Goal: Information Seeking & Learning: Learn about a topic

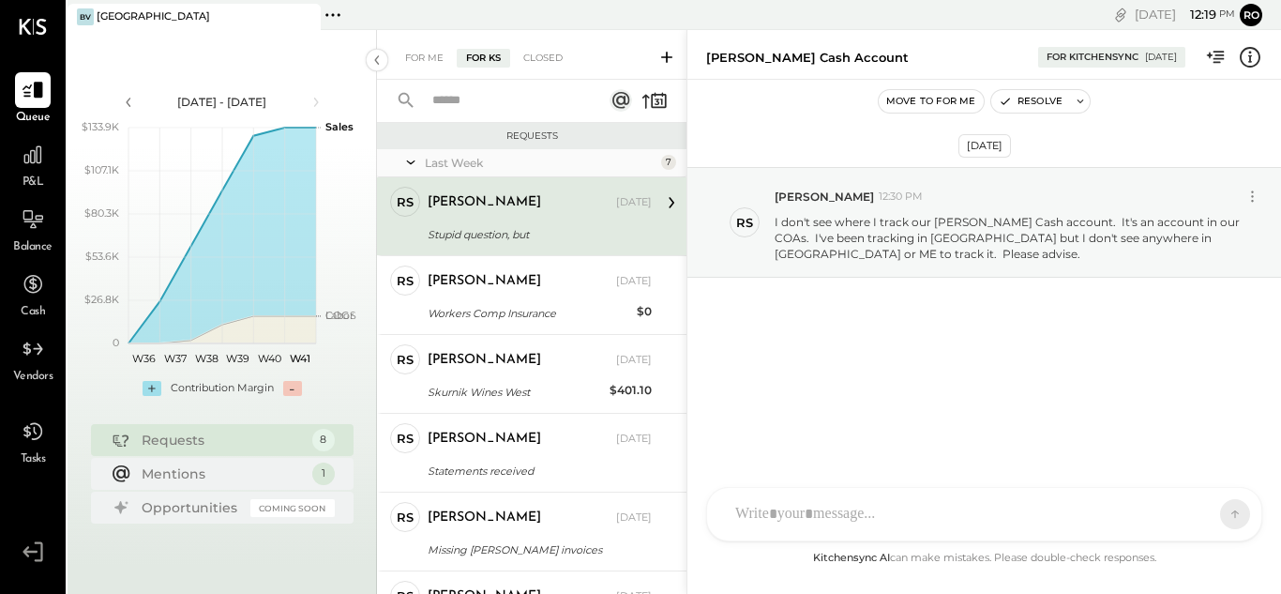
scroll to position [293, 0]
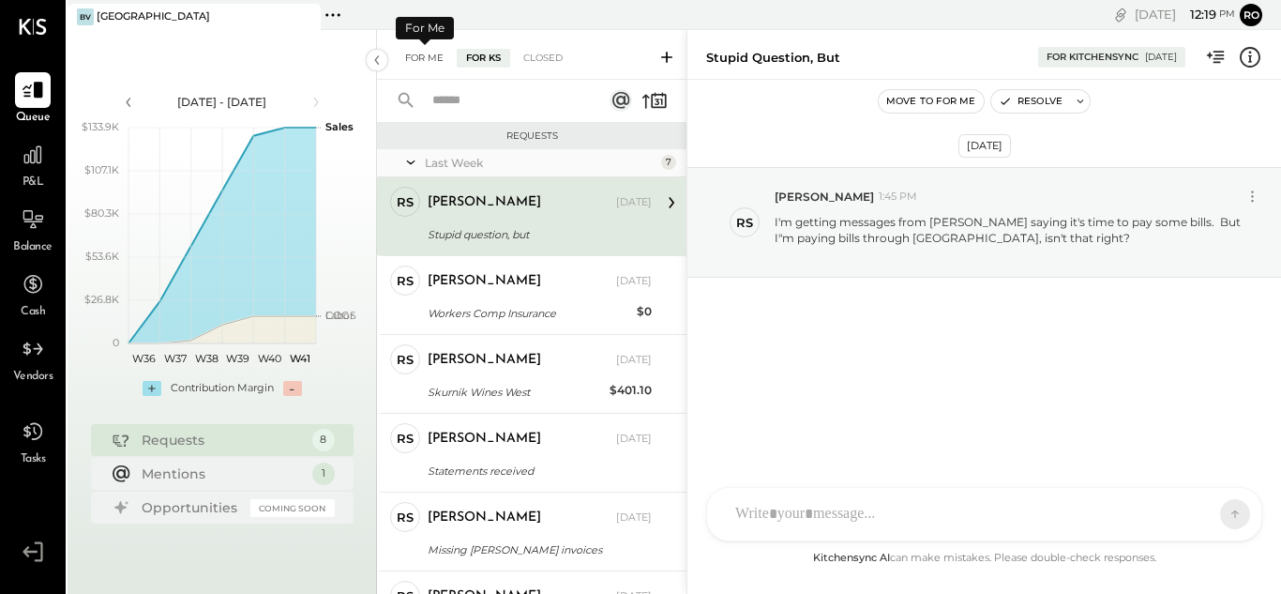
click at [423, 61] on div "For Me" at bounding box center [424, 58] width 57 height 19
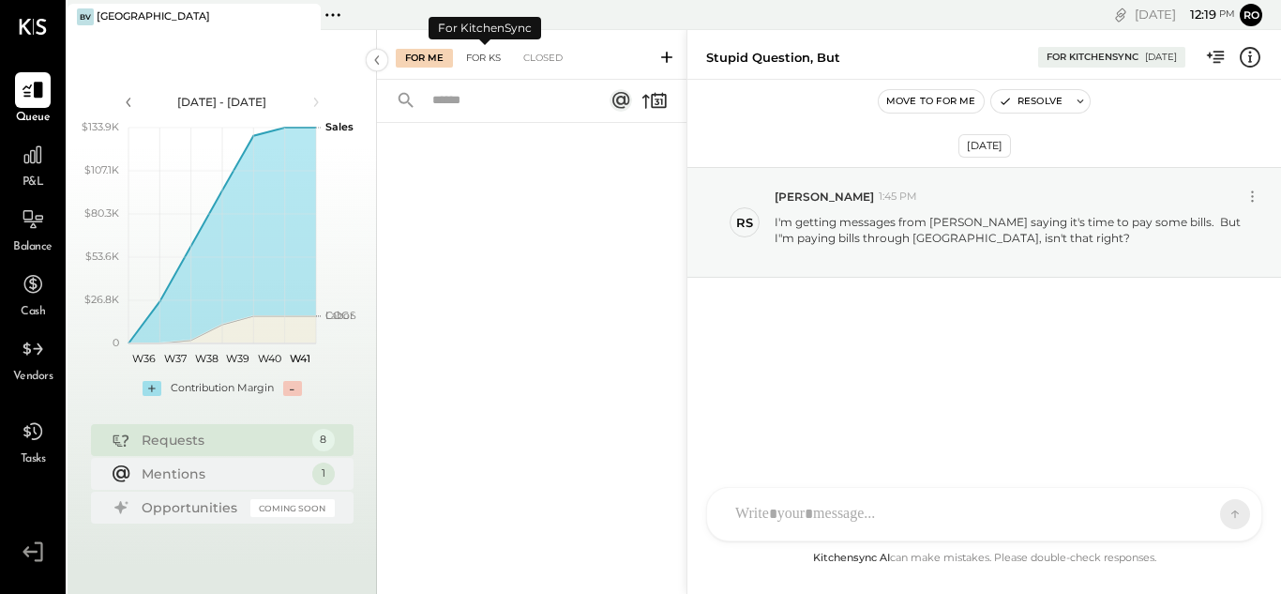
click at [482, 56] on div "For KS" at bounding box center [483, 58] width 53 height 19
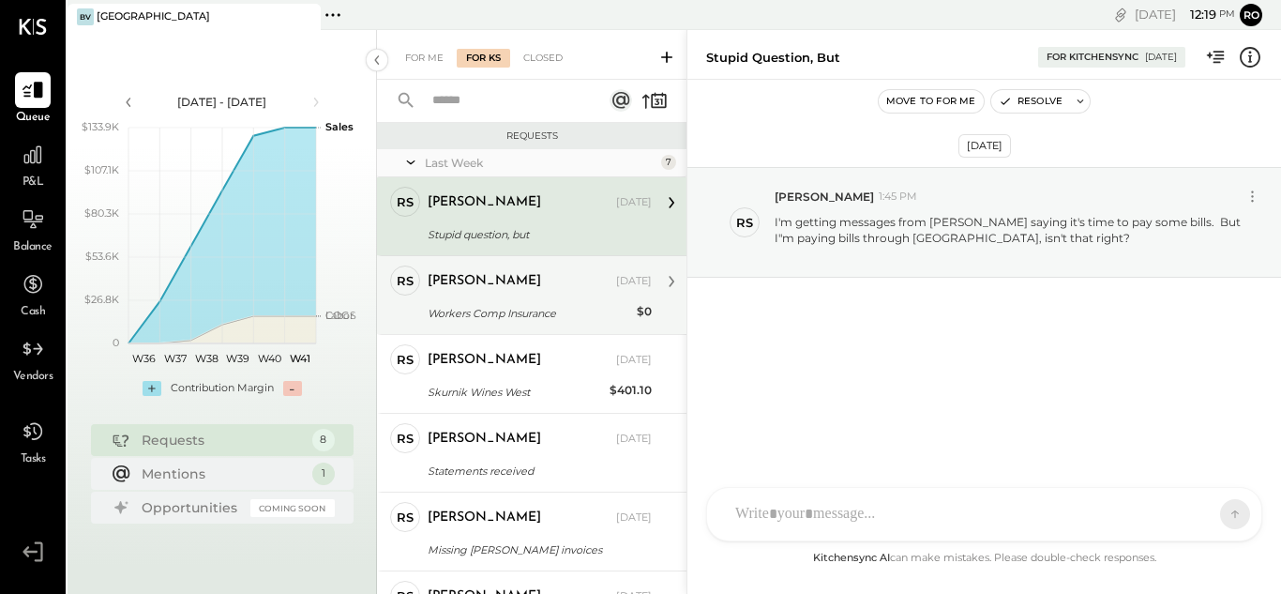
click at [527, 307] on div "Workers Comp Insurance" at bounding box center [530, 313] width 204 height 19
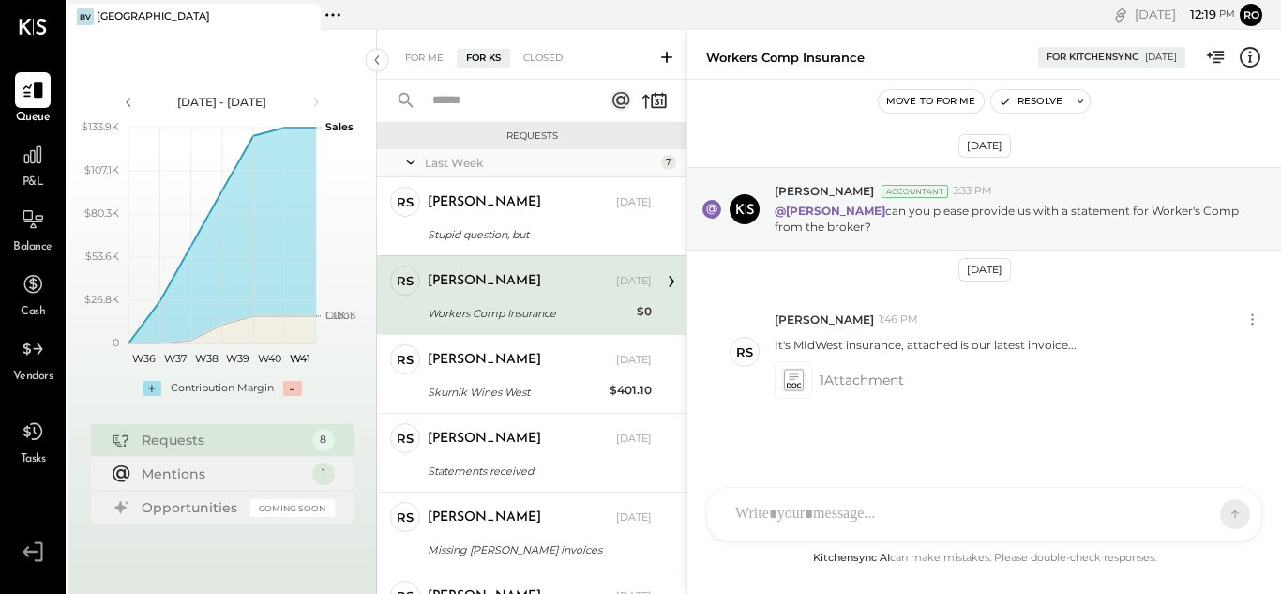
scroll to position [8, 0]
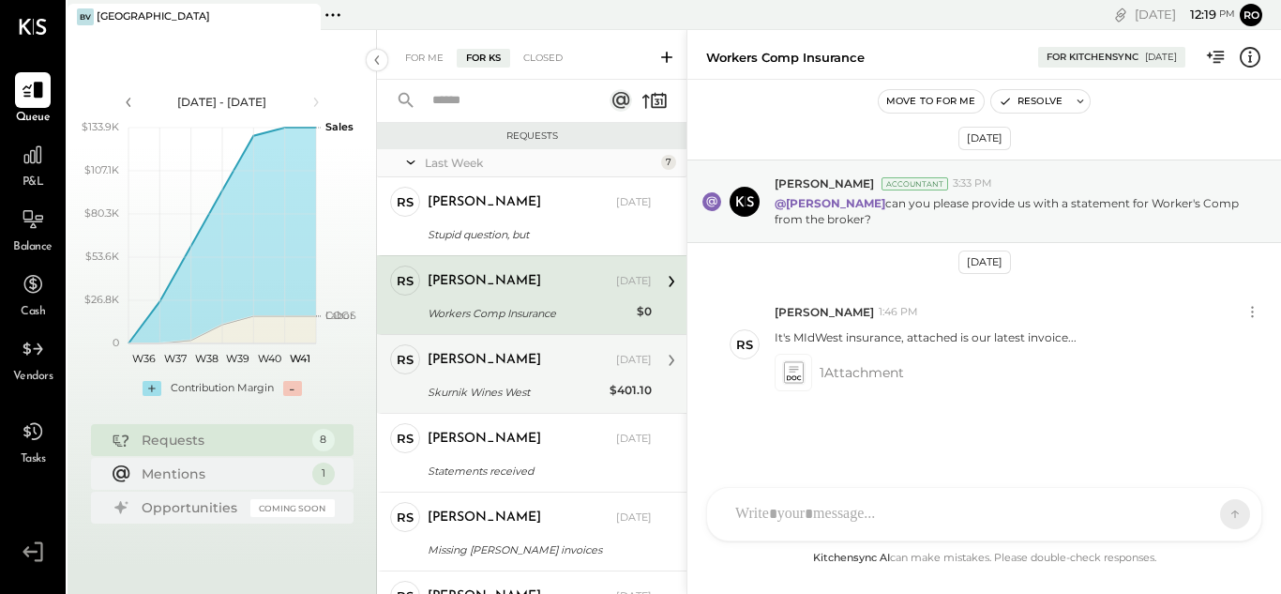
click at [510, 387] on div "Skurnik Wines West" at bounding box center [516, 392] width 176 height 19
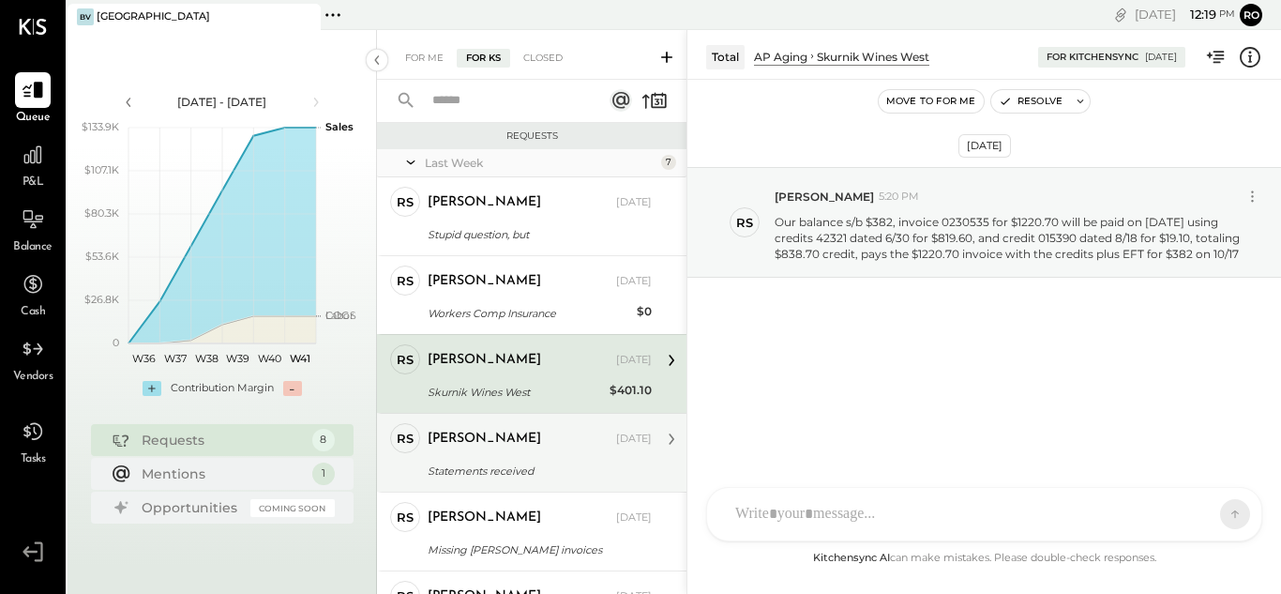
click at [513, 453] on div "Roscoe Skipper Oct 05, 2025" at bounding box center [540, 439] width 224 height 32
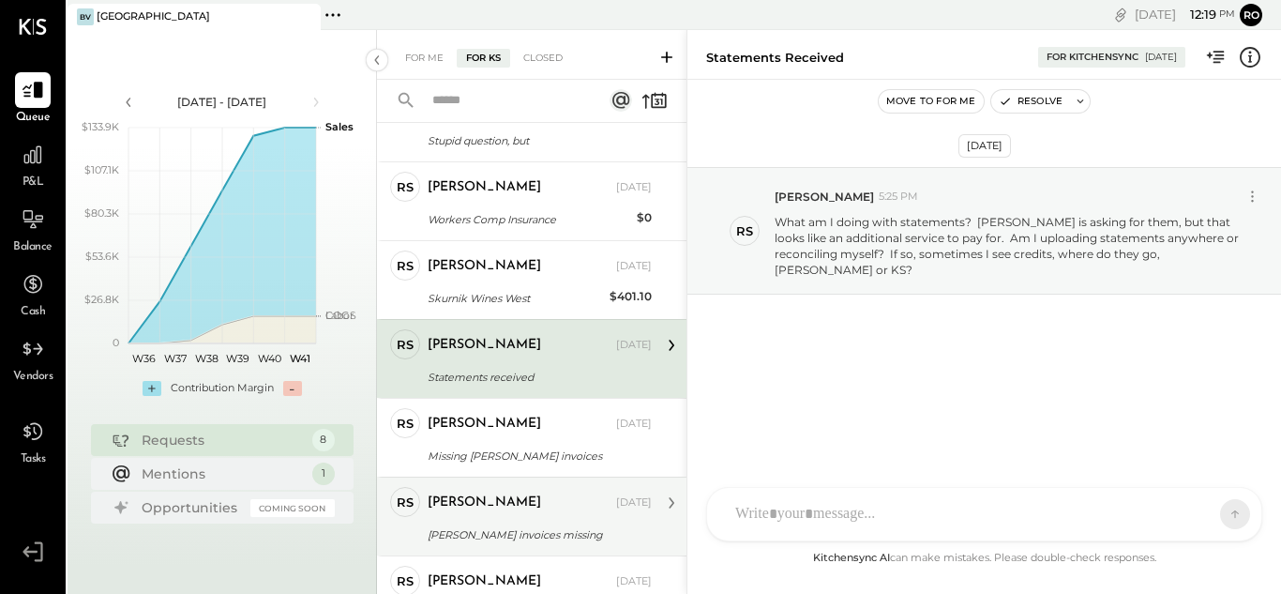
scroll to position [188, 0]
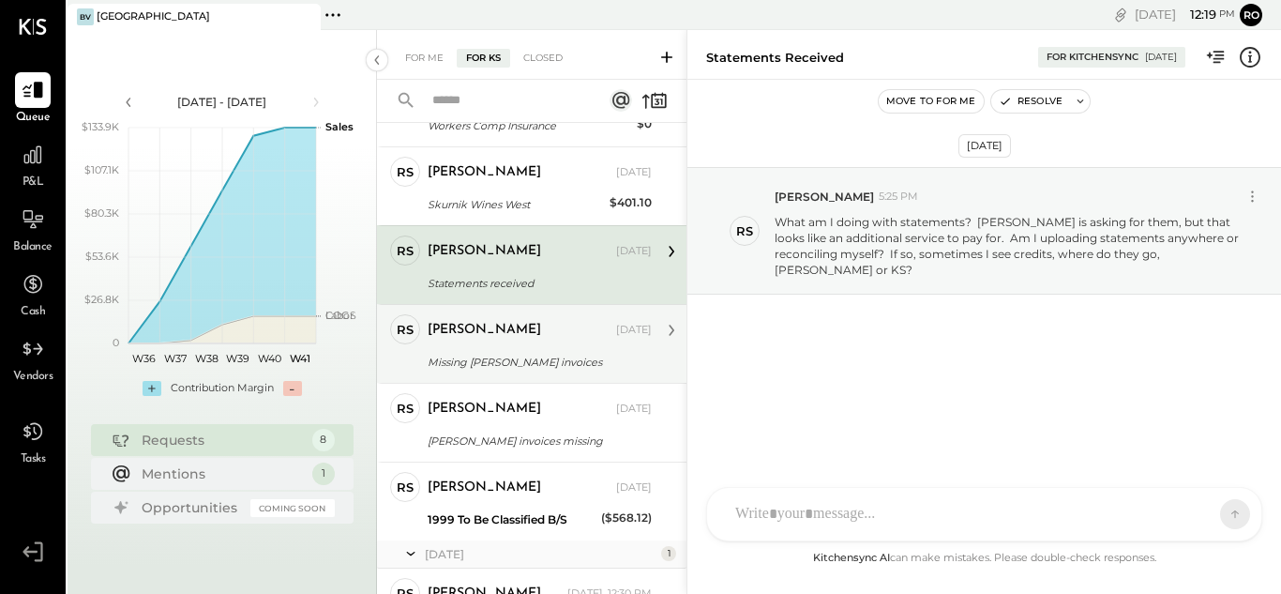
click at [504, 355] on div "Missing [PERSON_NAME] invoices" at bounding box center [537, 362] width 219 height 19
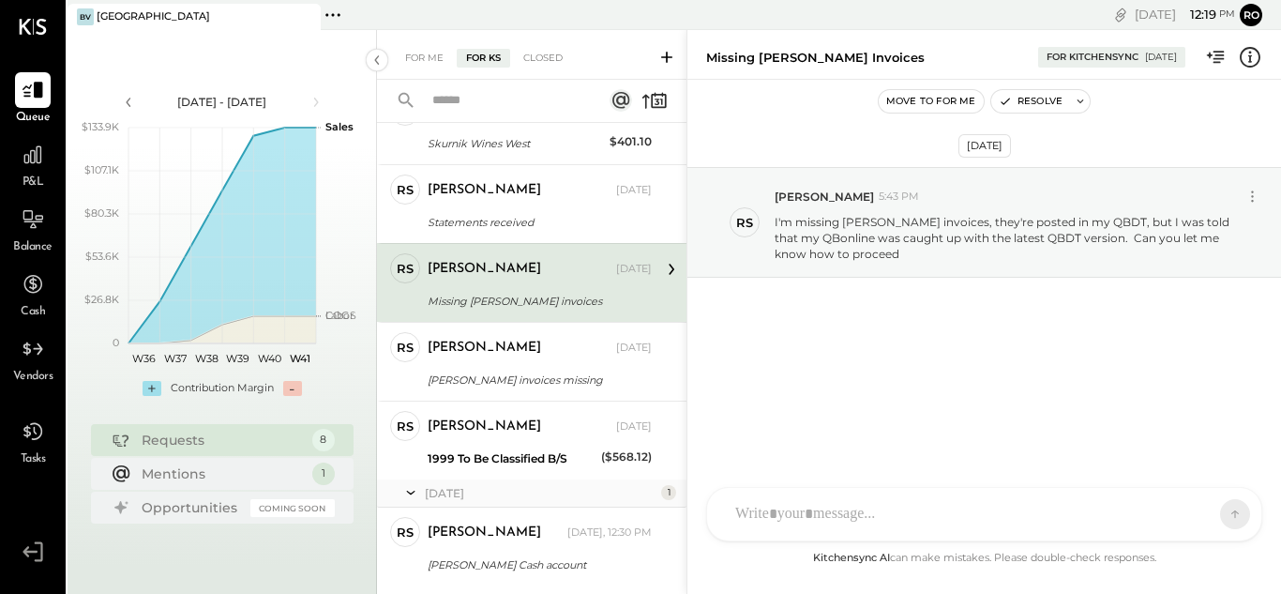
scroll to position [293, 0]
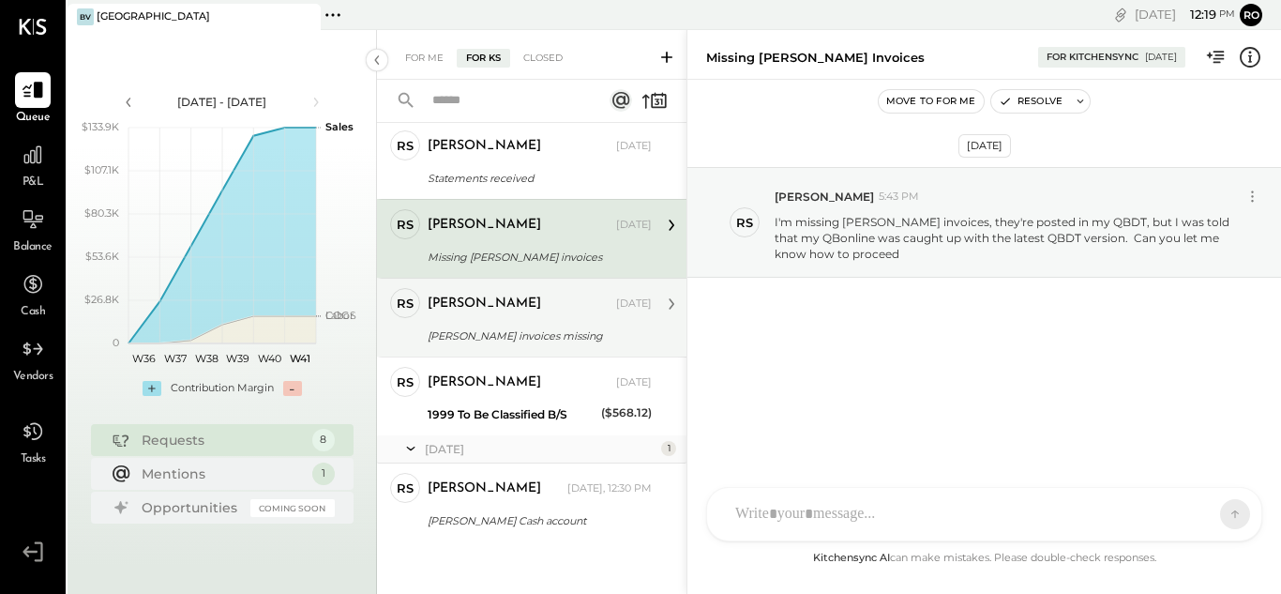
click at [490, 299] on div "[PERSON_NAME]" at bounding box center [484, 303] width 113 height 19
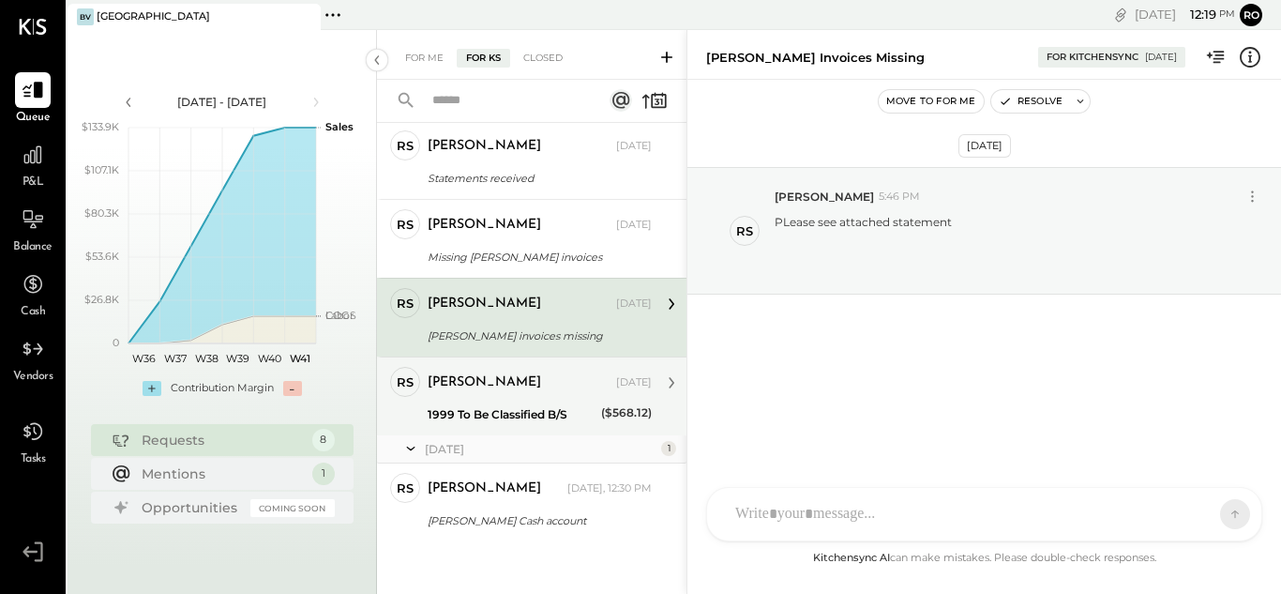
click at [477, 406] on div "1999 To Be Classified B/S" at bounding box center [512, 414] width 168 height 19
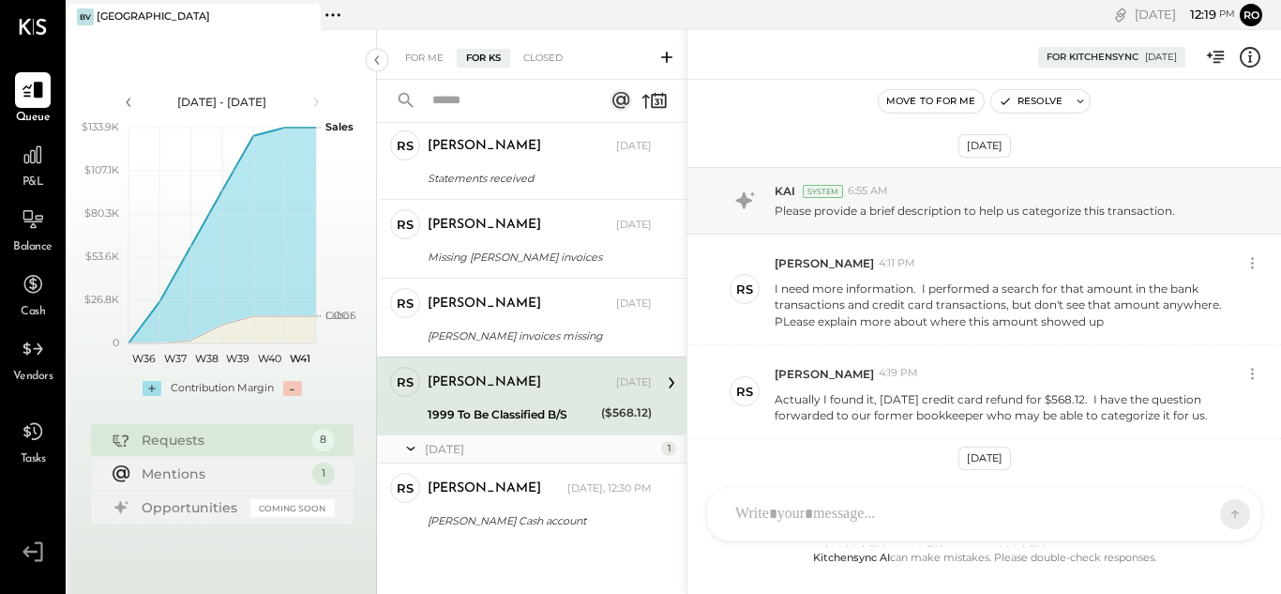
scroll to position [166, 0]
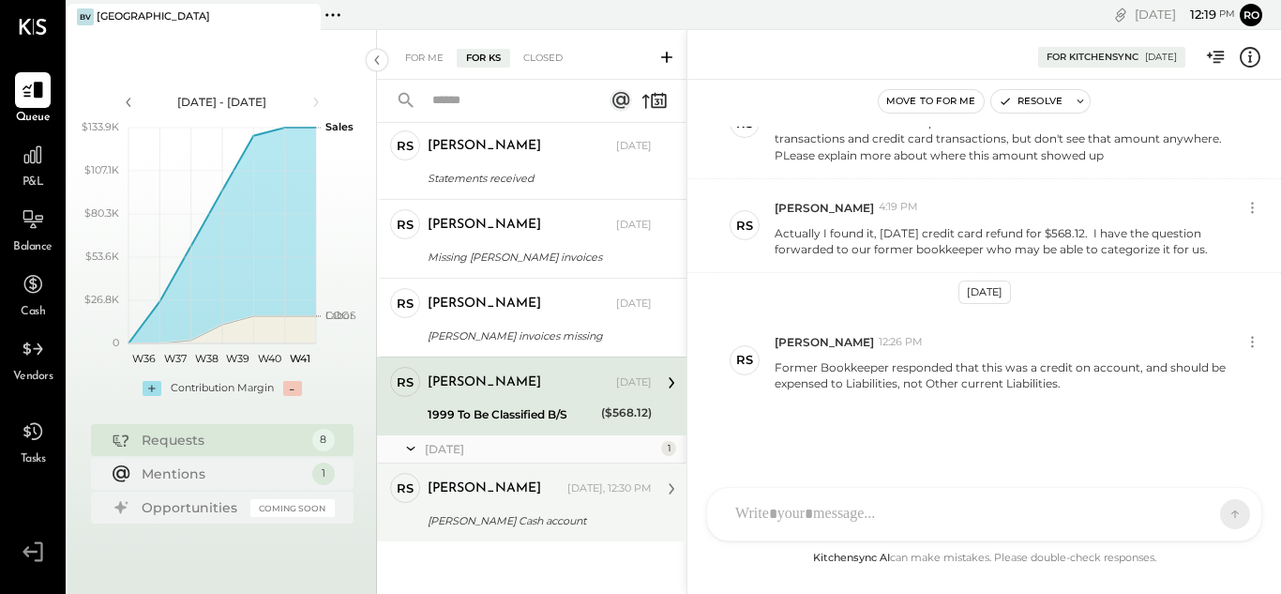
click at [468, 509] on div "[PERSON_NAME] Cash account" at bounding box center [537, 520] width 219 height 23
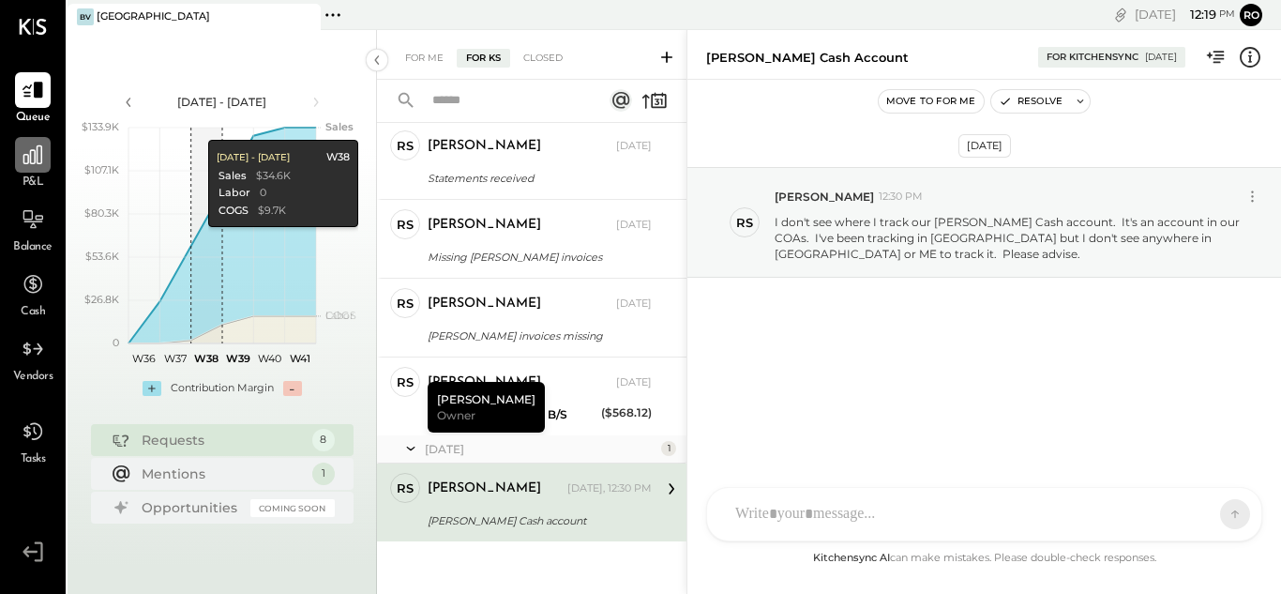
click at [29, 167] on icon at bounding box center [33, 155] width 24 height 24
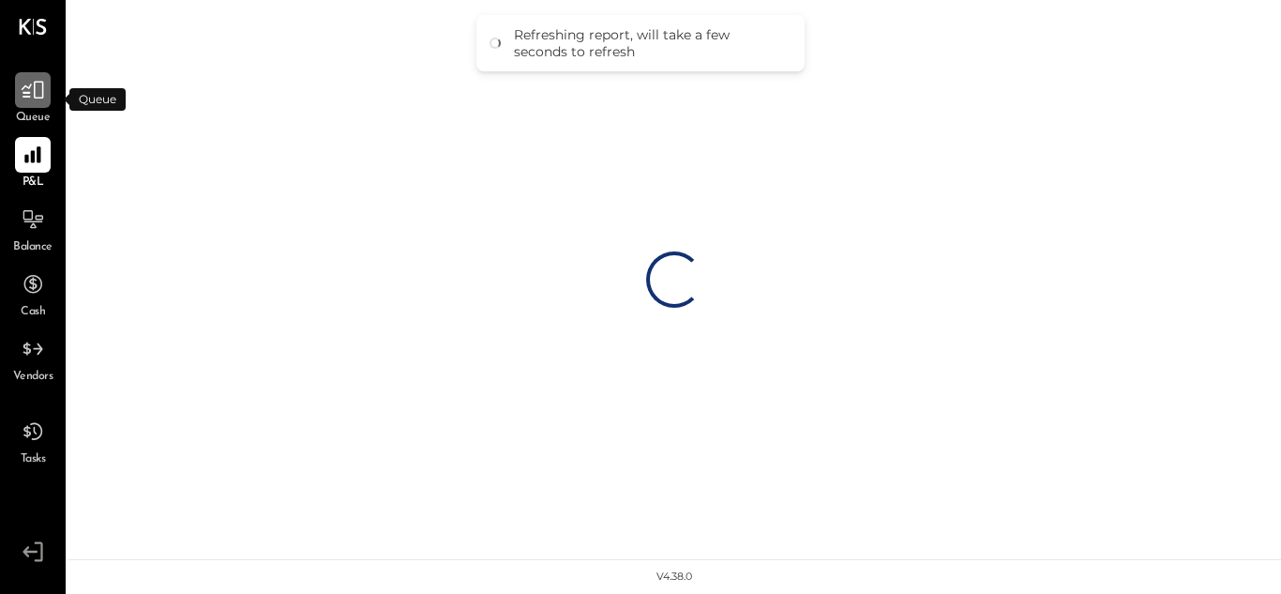
click at [35, 96] on icon at bounding box center [33, 91] width 23 height 18
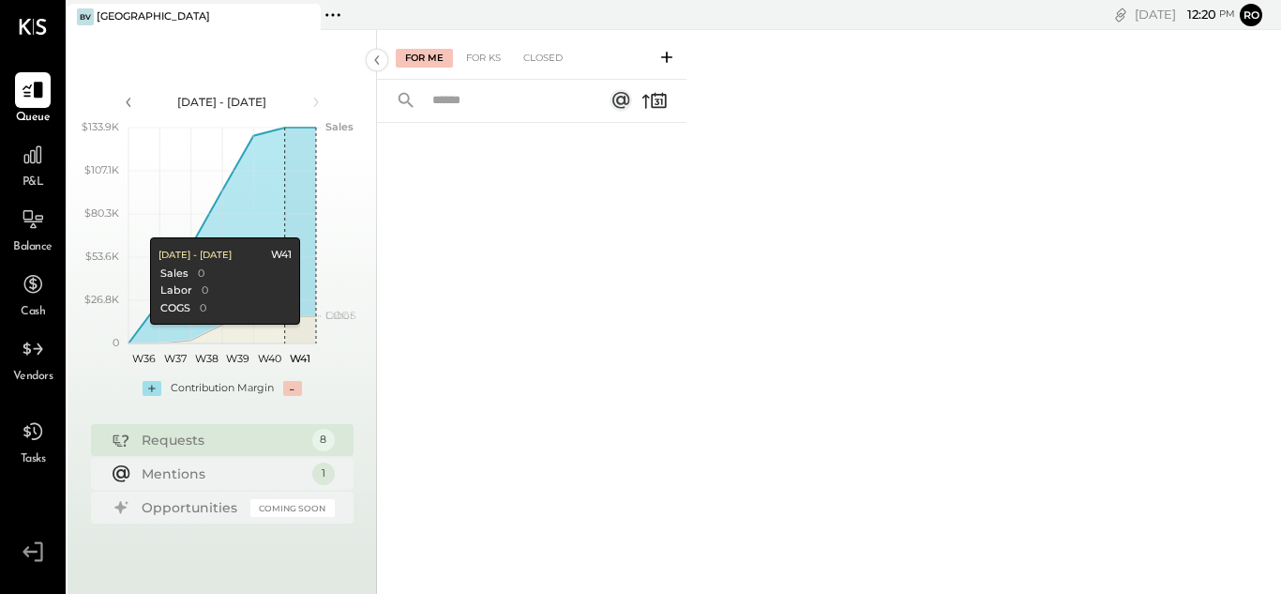
click at [183, 440] on div "Requests" at bounding box center [222, 439] width 161 height 19
click at [183, 473] on div "Mentions" at bounding box center [222, 472] width 161 height 19
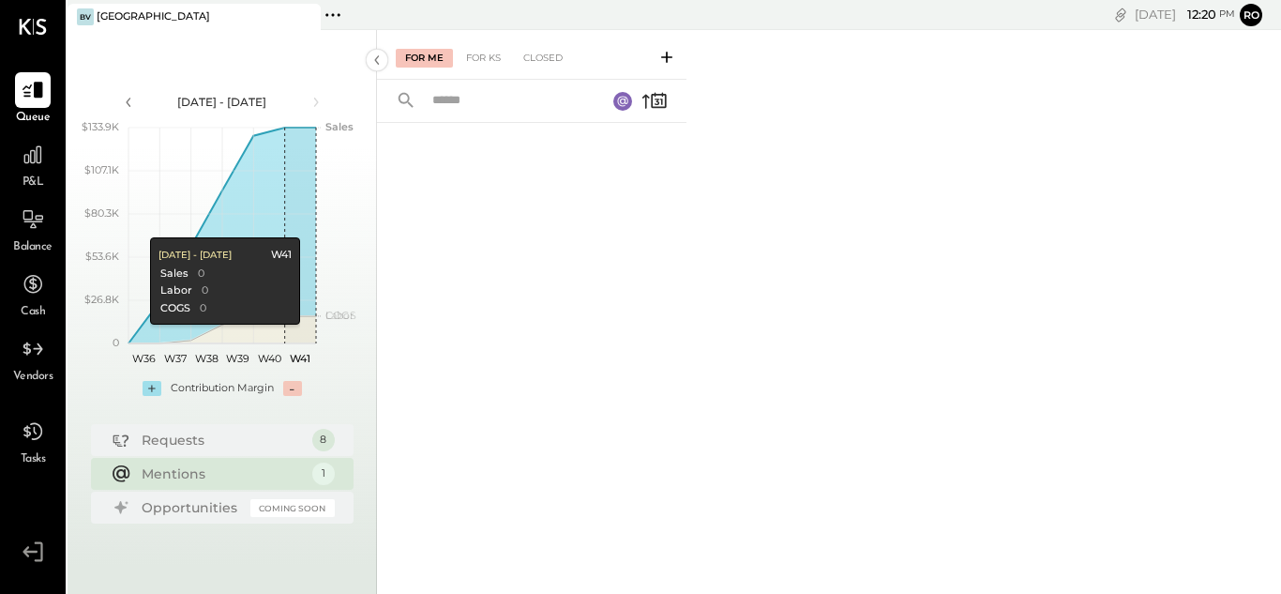
click at [181, 471] on div "Mentions" at bounding box center [222, 473] width 161 height 19
click at [182, 440] on div "Requests" at bounding box center [222, 439] width 161 height 19
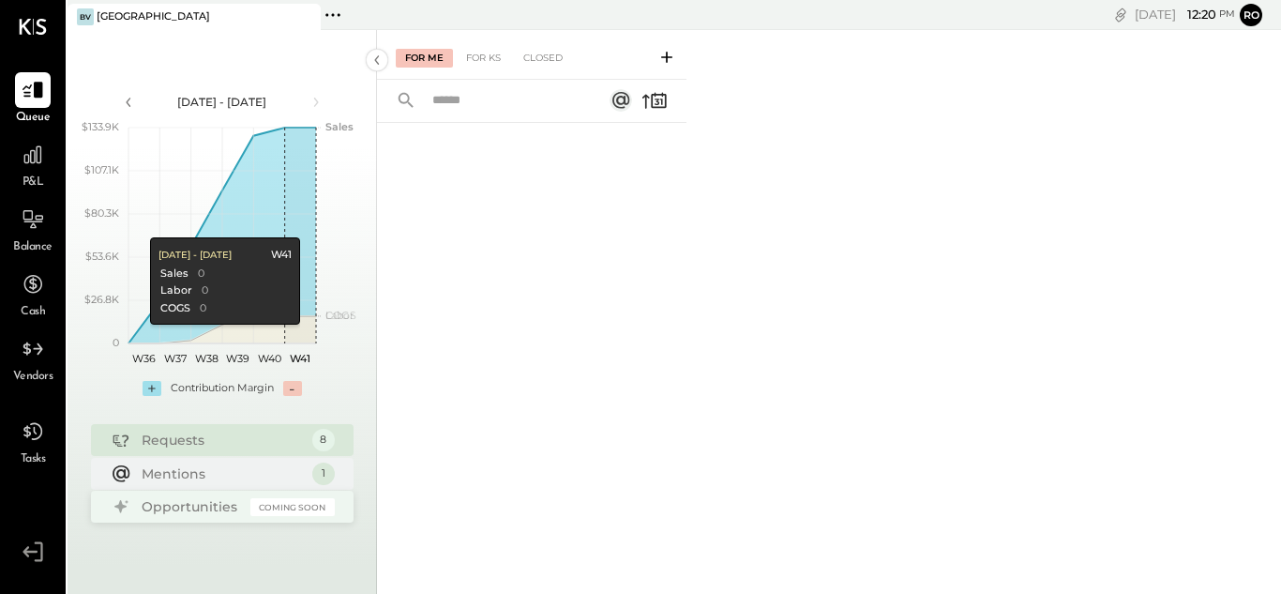
click at [188, 505] on div "Opportunities" at bounding box center [191, 506] width 99 height 19
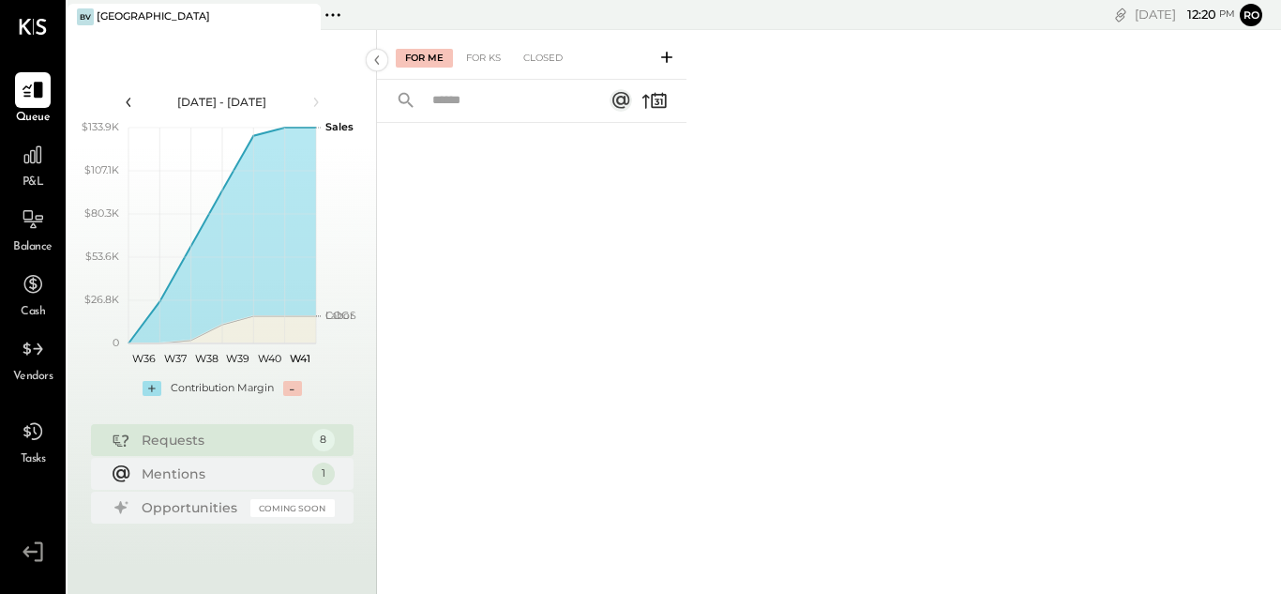
click at [127, 101] on icon at bounding box center [128, 102] width 21 height 21
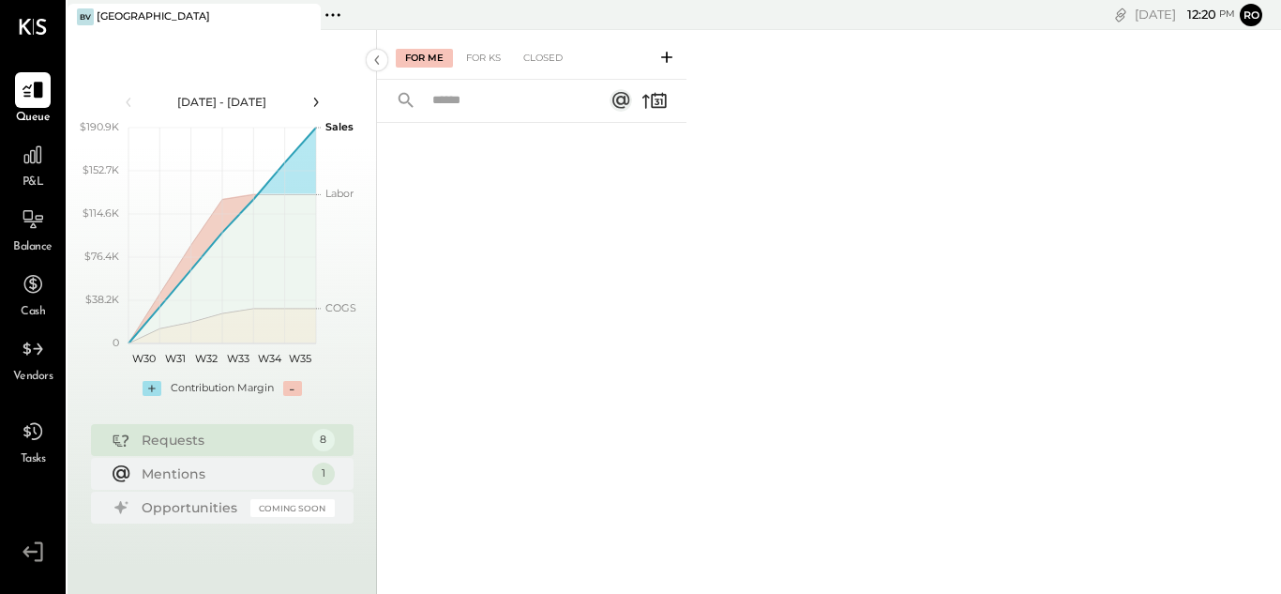
click at [314, 104] on icon at bounding box center [316, 102] width 21 height 21
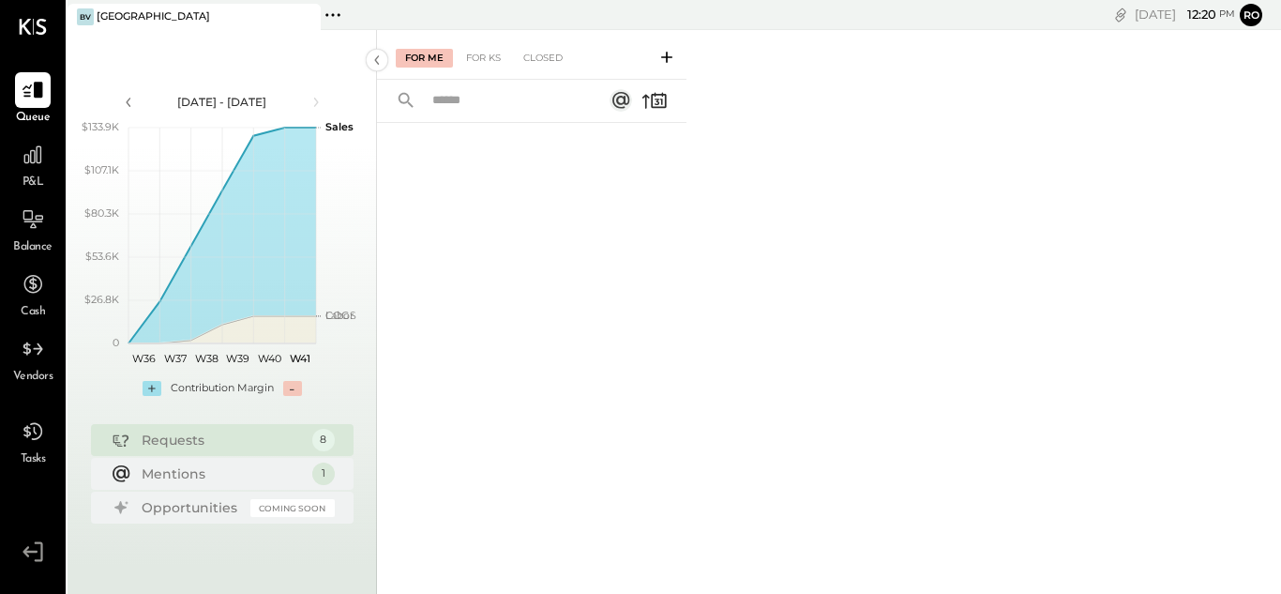
click at [314, 102] on icon at bounding box center [316, 102] width 21 height 21
click at [542, 55] on div "Closed" at bounding box center [543, 58] width 58 height 19
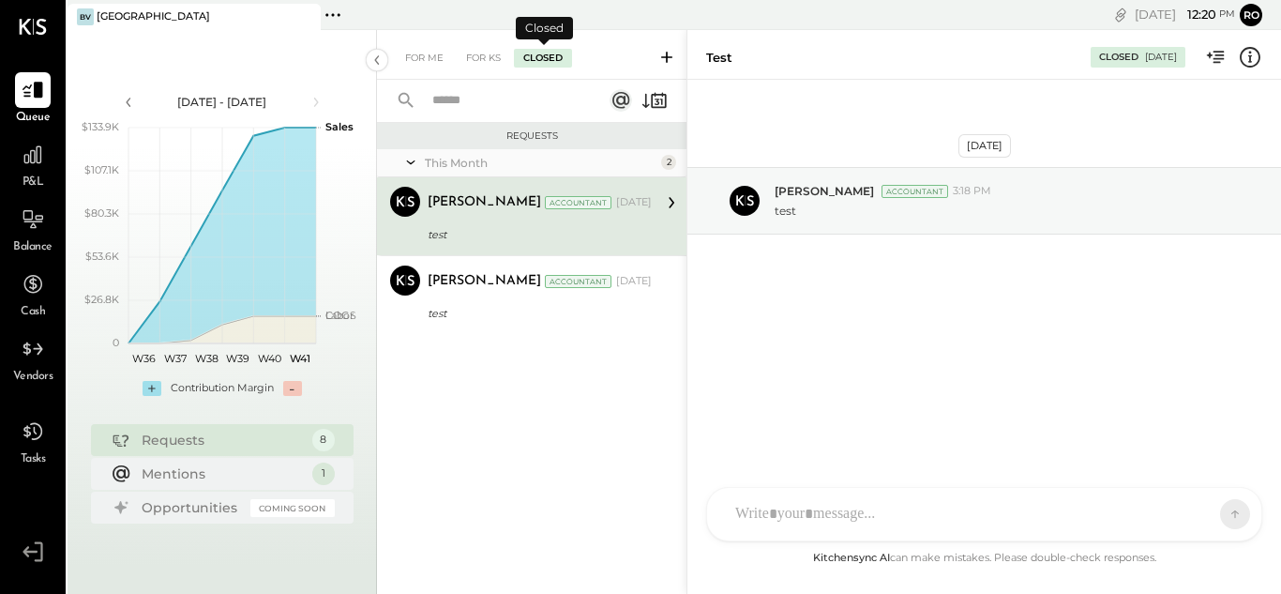
click at [465, 210] on div "Chris Dash" at bounding box center [484, 202] width 113 height 19
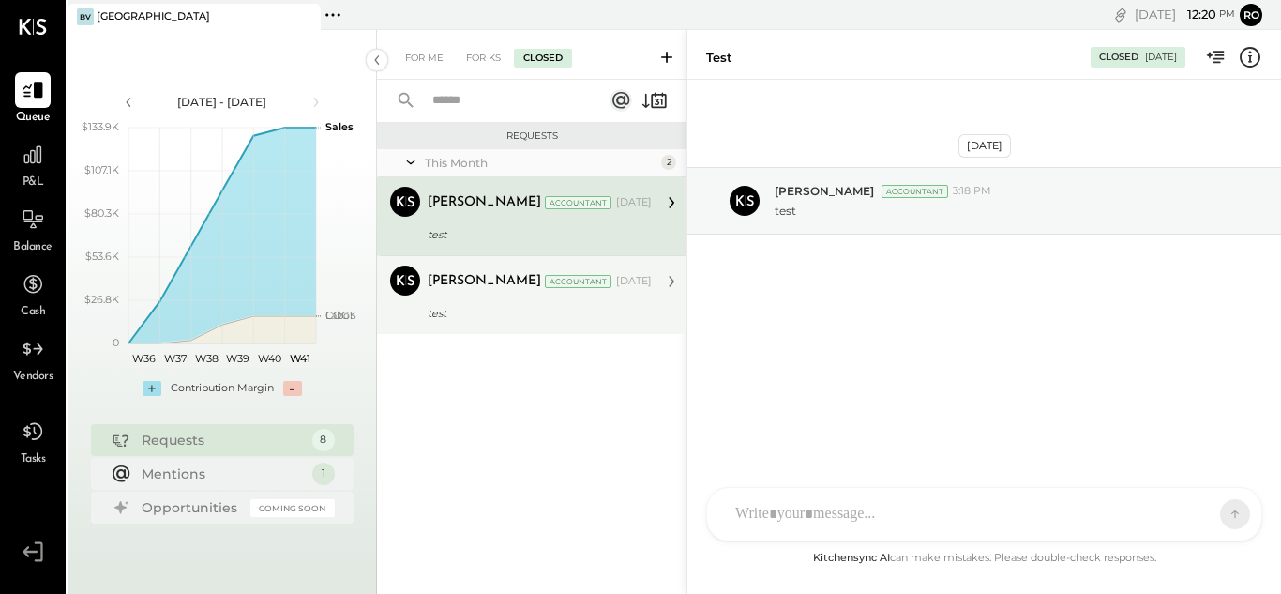
click at [473, 296] on div "Chris Dash Accountant Oct 03, 2025" at bounding box center [540, 281] width 224 height 32
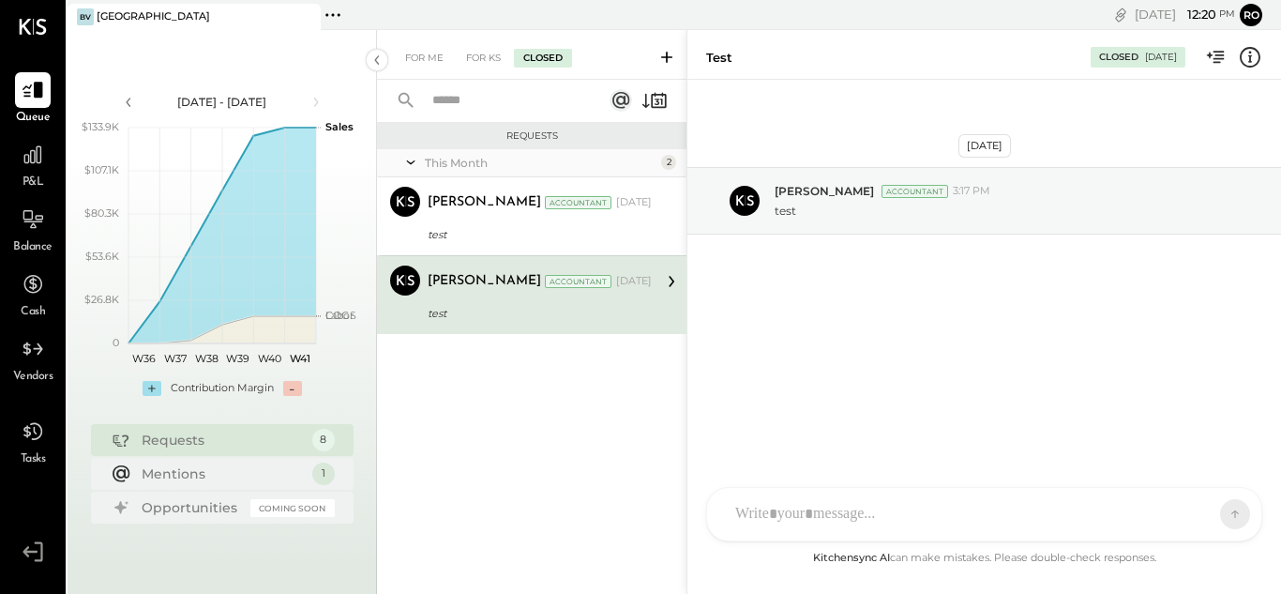
click at [462, 274] on div "Chris Dash" at bounding box center [484, 281] width 113 height 19
click at [488, 57] on div "For KS" at bounding box center [483, 58] width 53 height 19
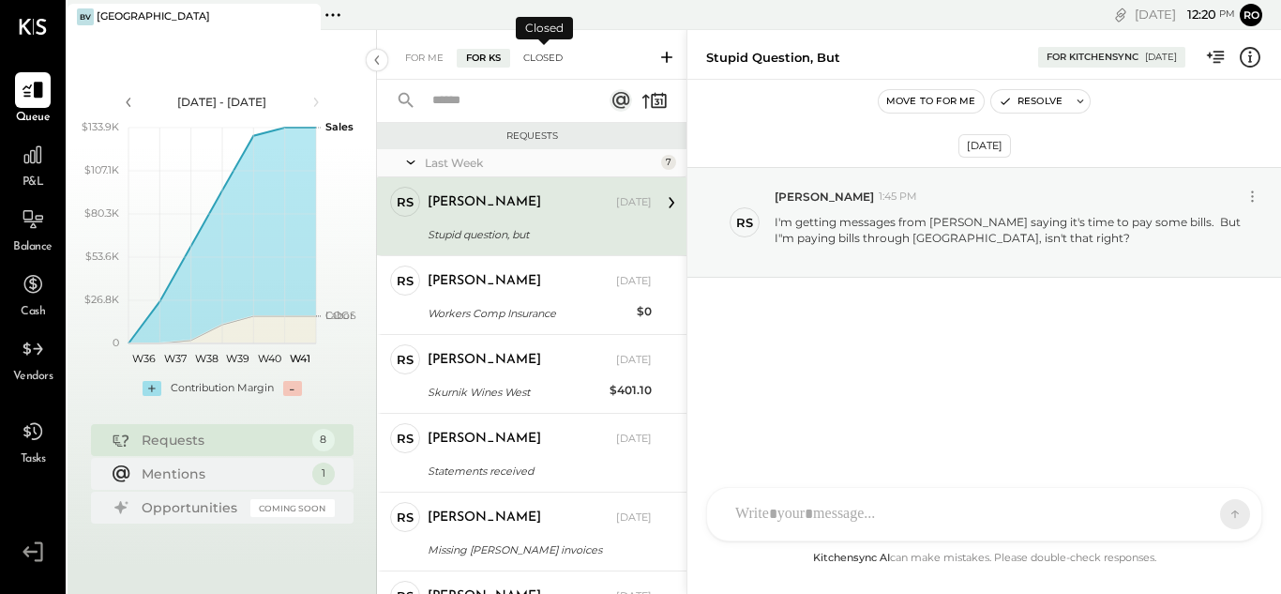
click at [539, 54] on div "Closed" at bounding box center [543, 58] width 58 height 19
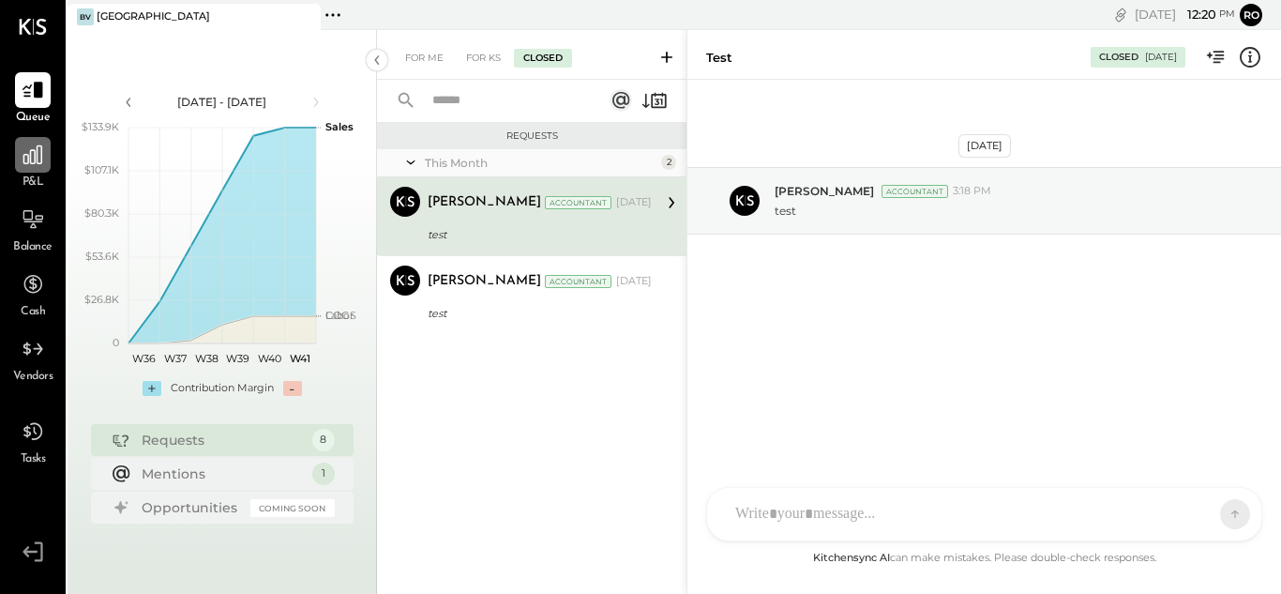
click at [41, 159] on icon at bounding box center [32, 154] width 19 height 19
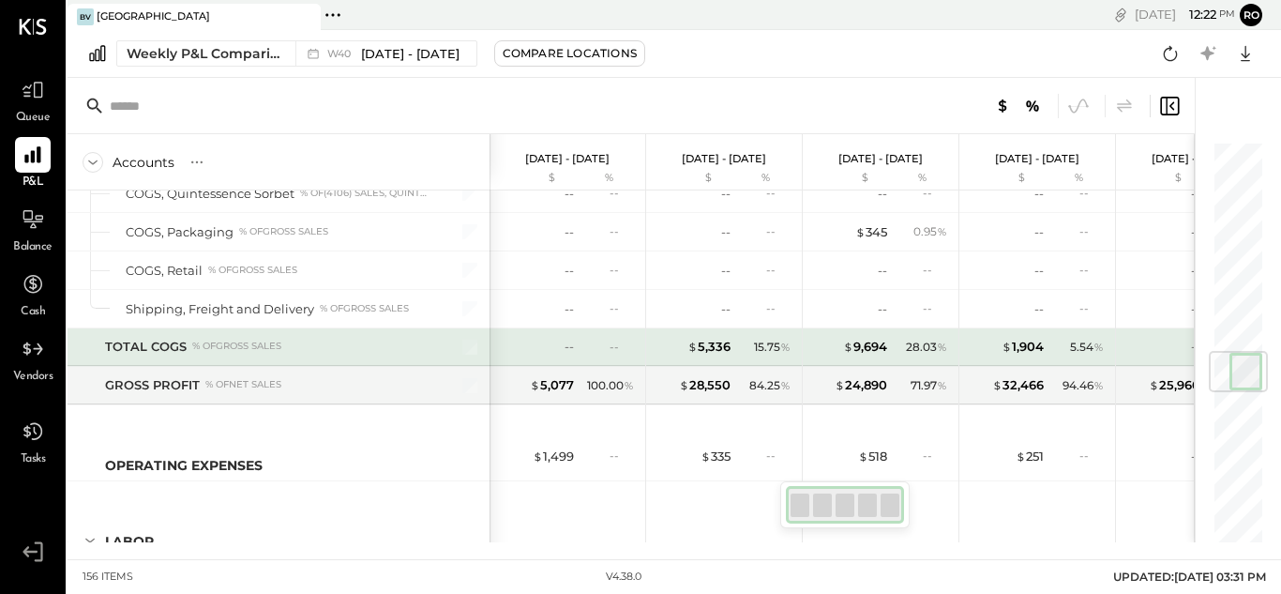
scroll to position [1876, 0]
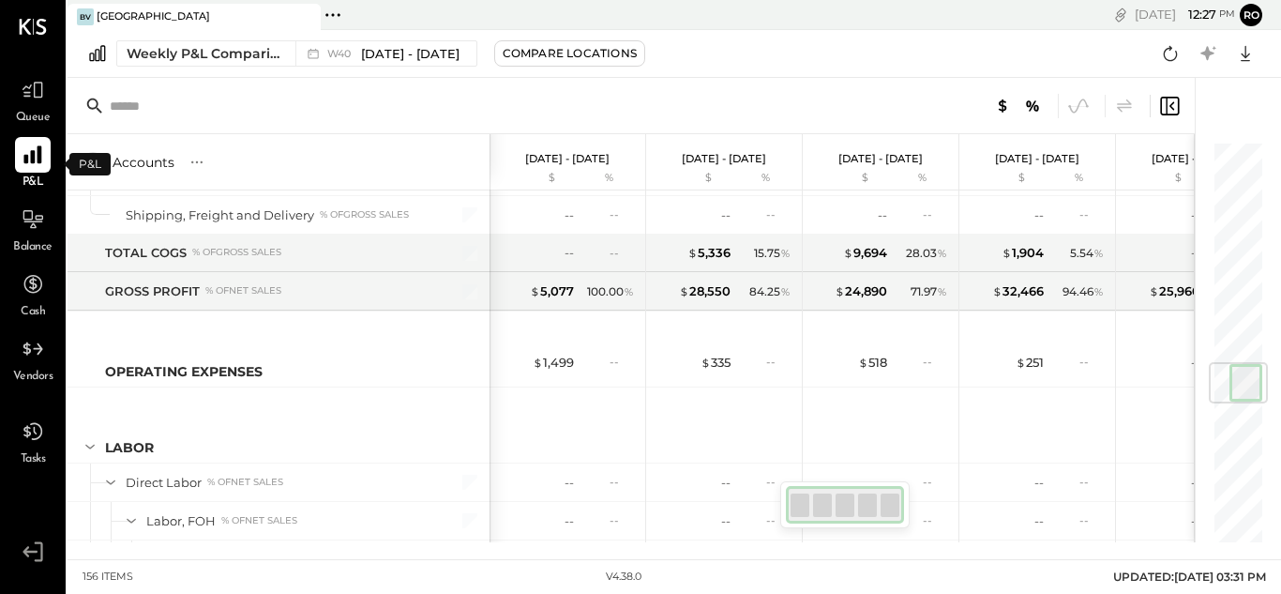
click at [28, 157] on icon at bounding box center [32, 155] width 18 height 18
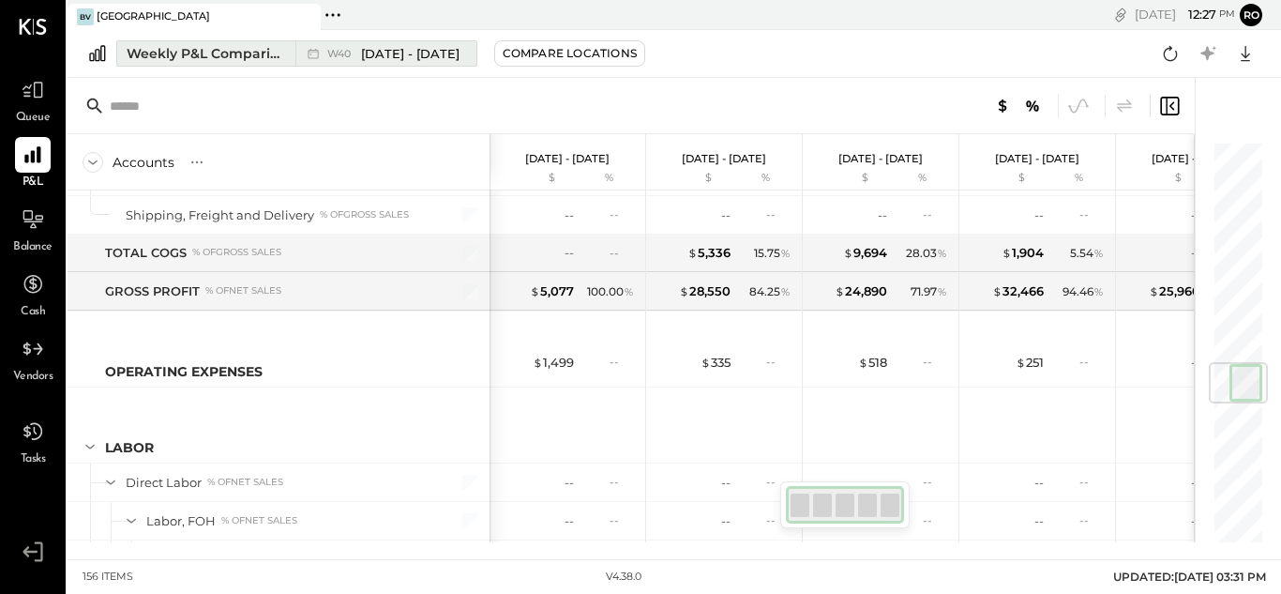
click at [219, 56] on div "Weekly P&L Comparison" at bounding box center [206, 53] width 158 height 19
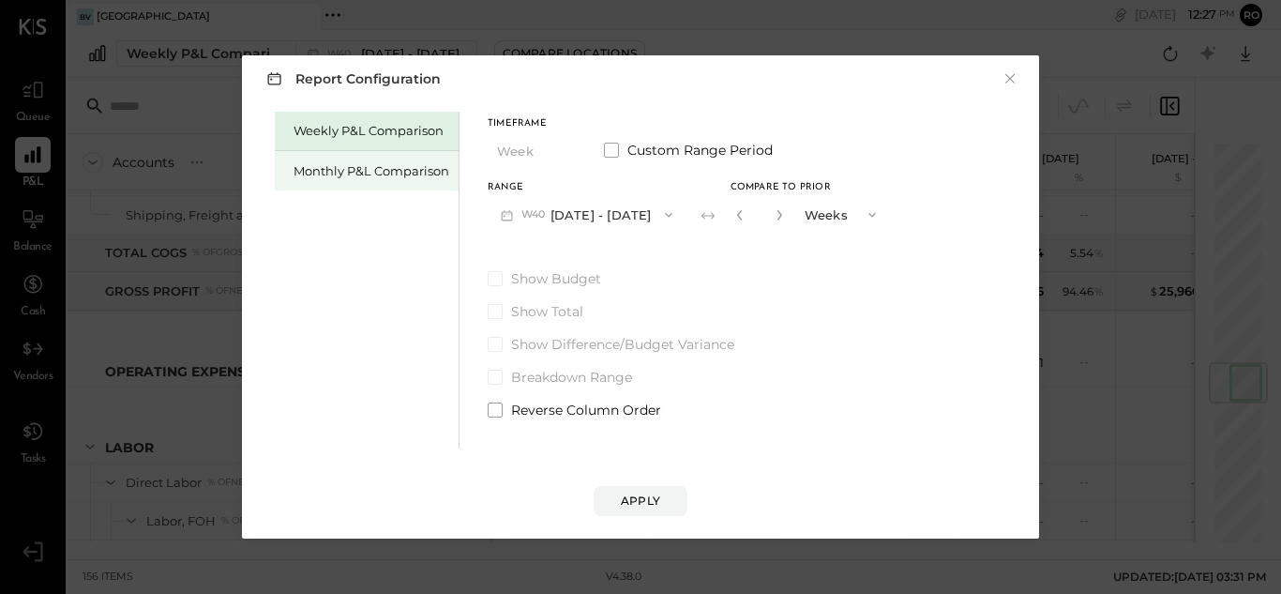
click at [357, 173] on div "Monthly P&L Comparison" at bounding box center [372, 171] width 156 height 18
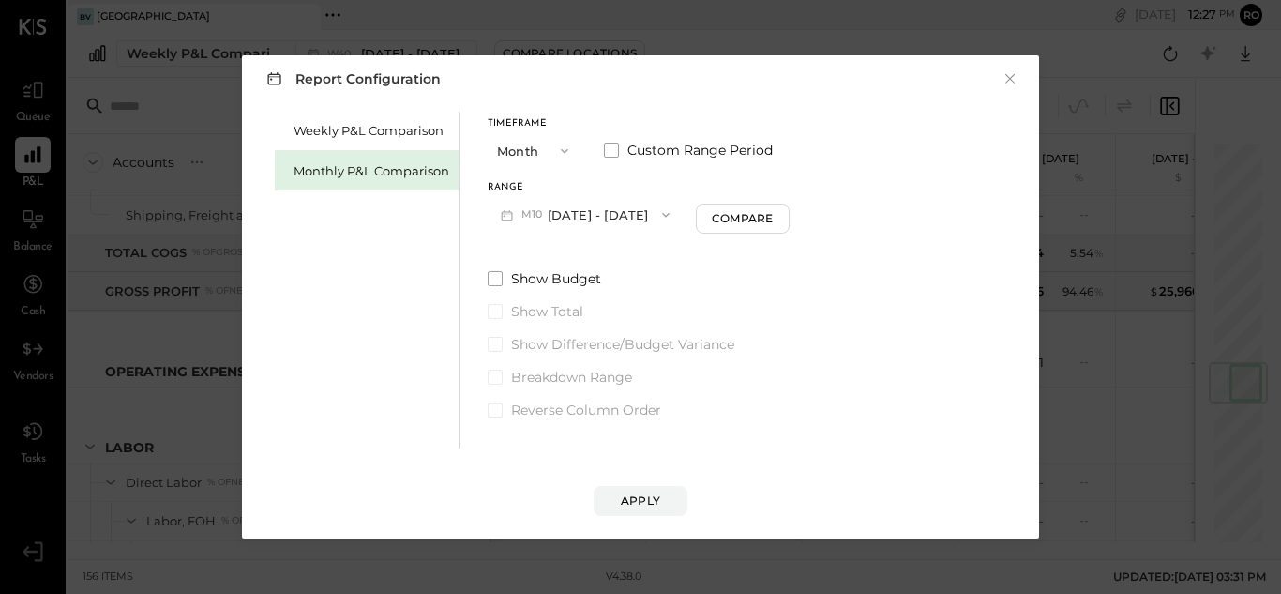
click at [591, 209] on button "M10 Oct 1 - 31, 2025" at bounding box center [585, 214] width 195 height 35
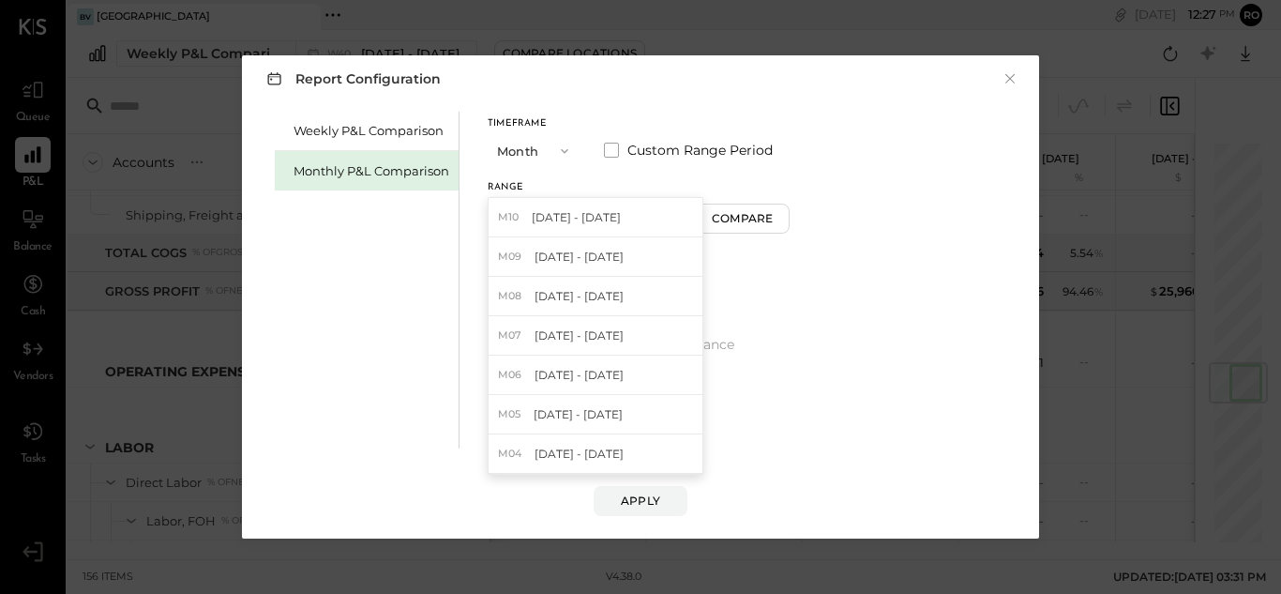
click at [561, 260] on span "Sep 1 - 30, 2025" at bounding box center [579, 257] width 89 height 16
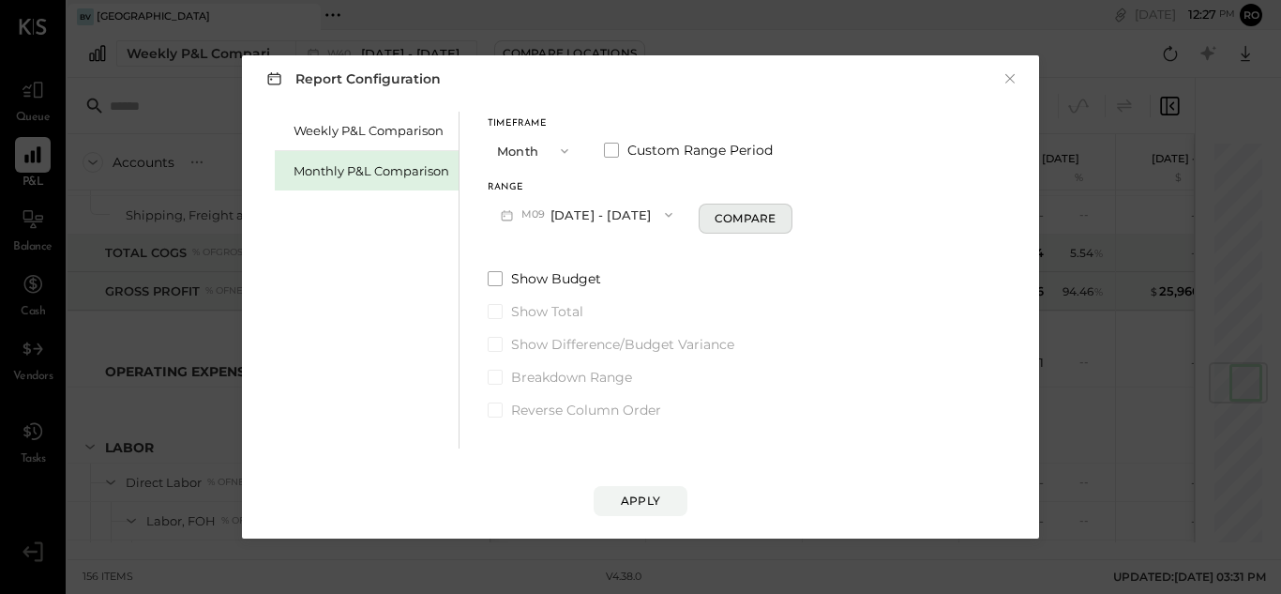
click at [718, 221] on div "Compare" at bounding box center [745, 218] width 61 height 16
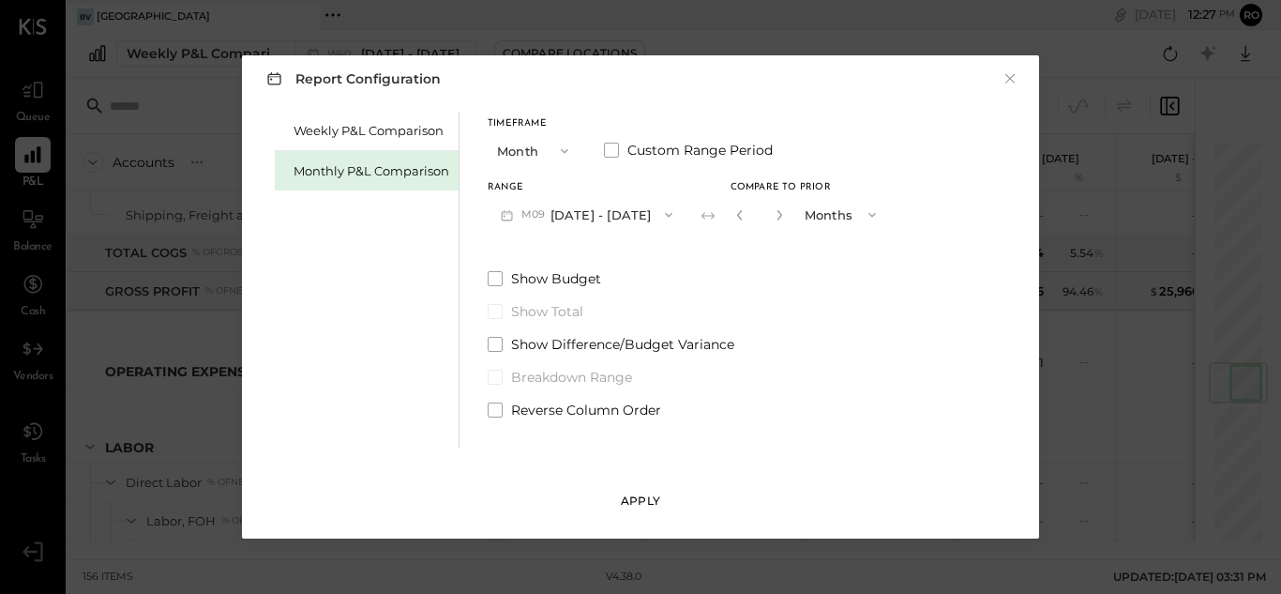
click at [639, 494] on div "Apply" at bounding box center [640, 500] width 39 height 16
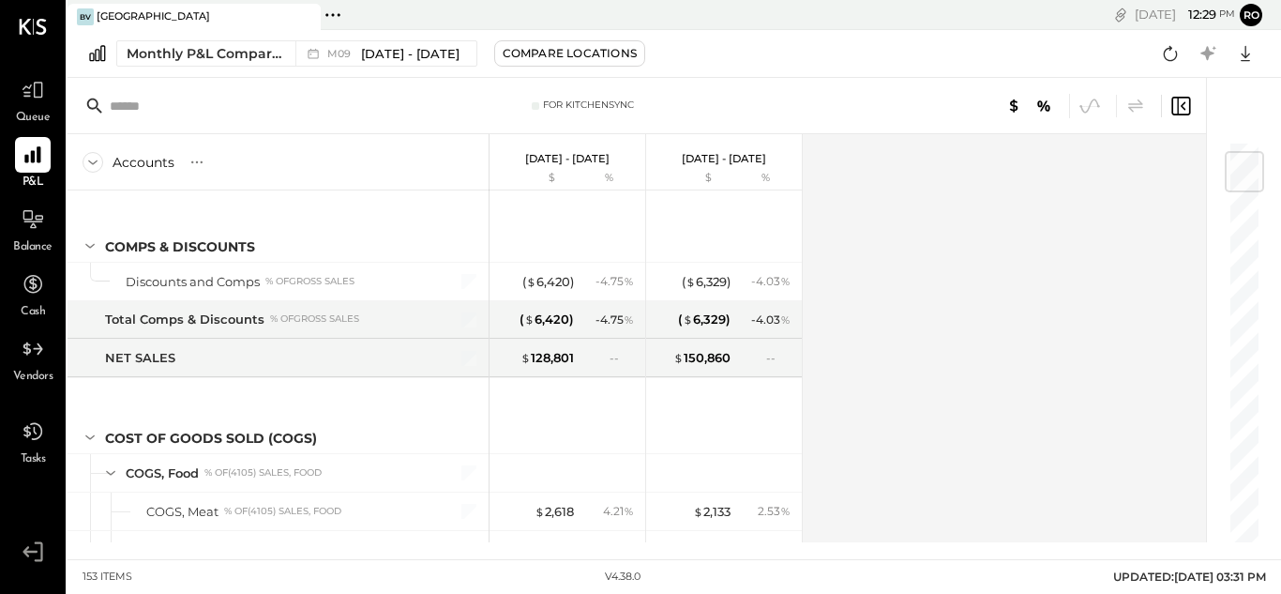
scroll to position [94, 0]
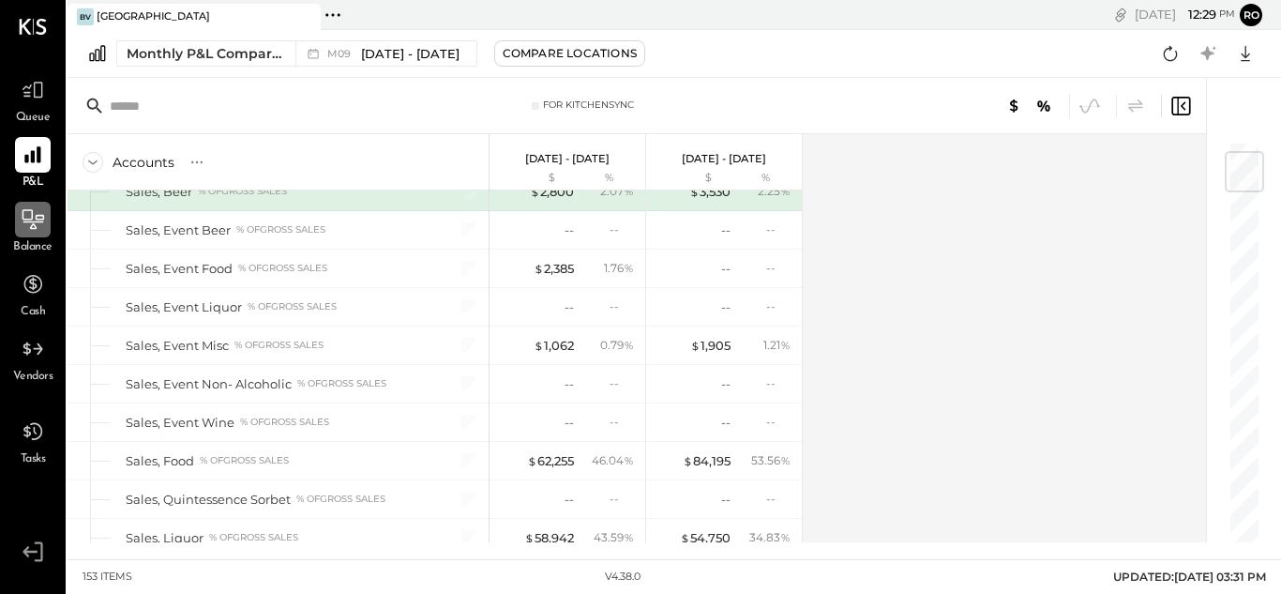
click at [32, 222] on icon at bounding box center [33, 222] width 21 height 2
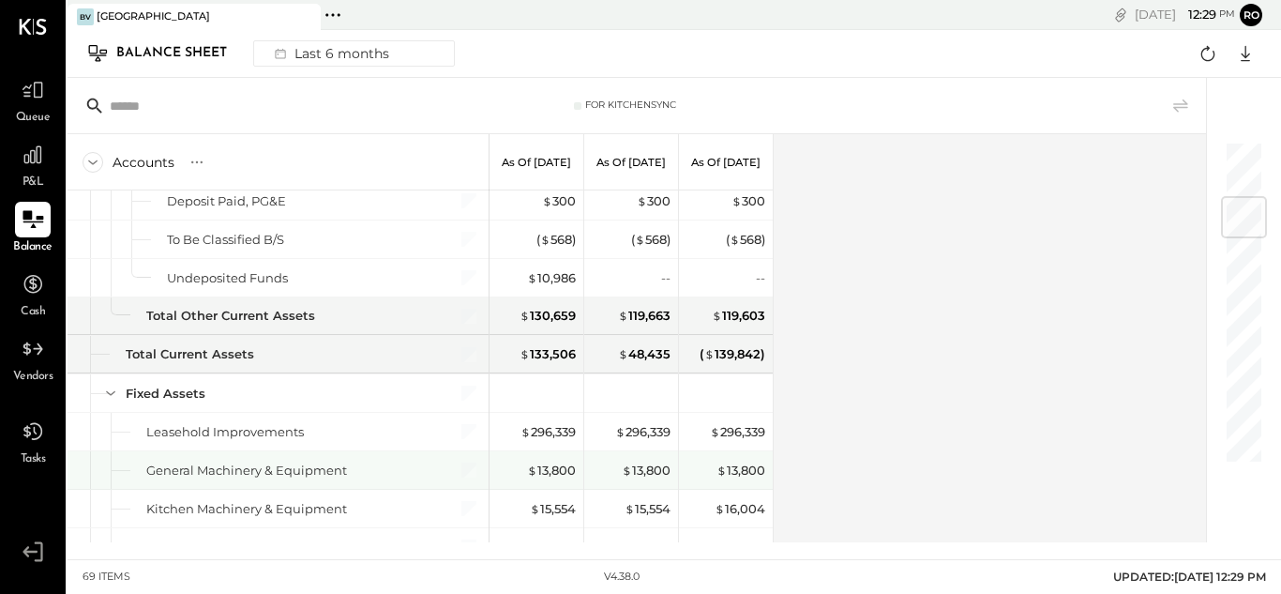
scroll to position [563, 0]
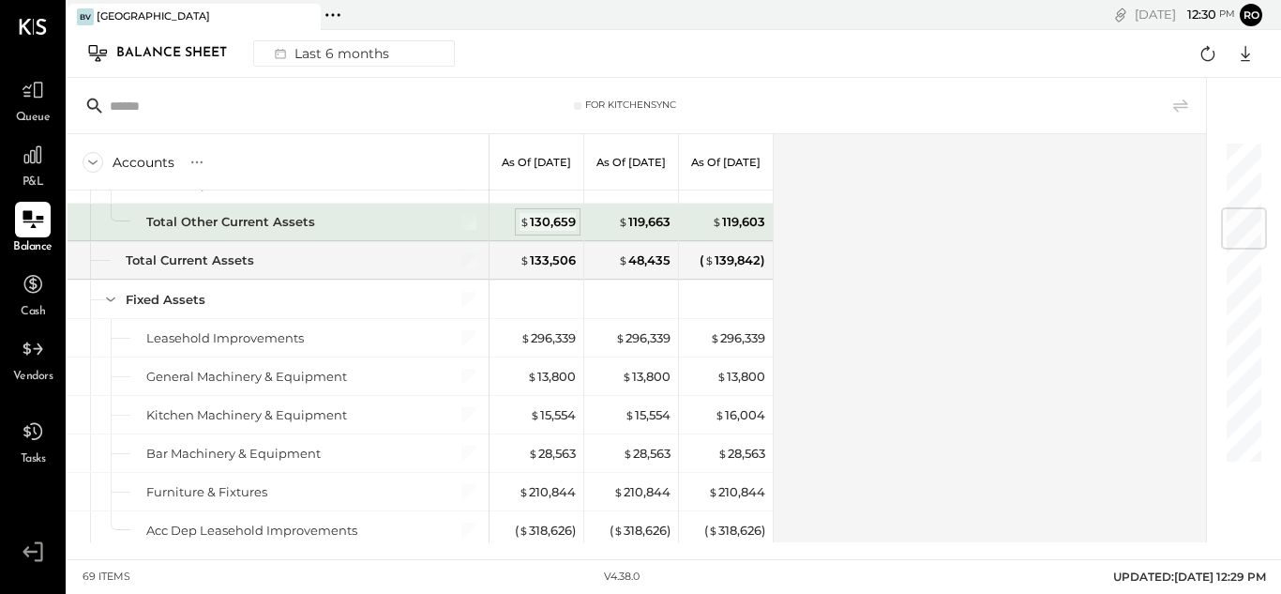
click at [568, 225] on div "$ 130,659" at bounding box center [548, 222] width 56 height 18
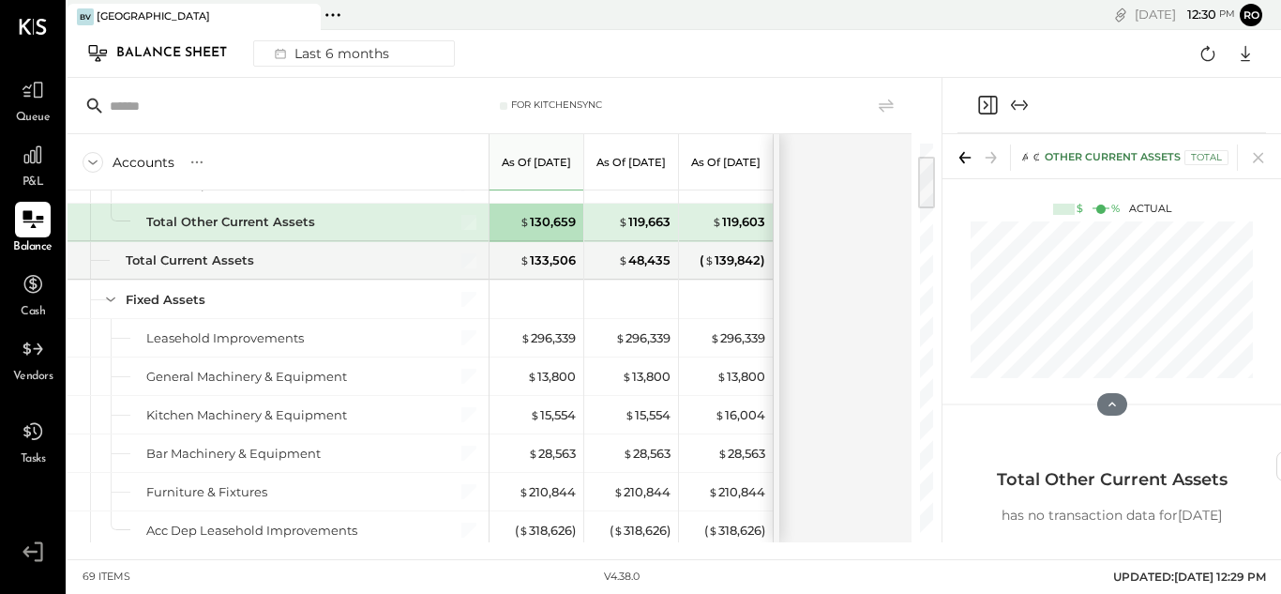
scroll to position [94, 0]
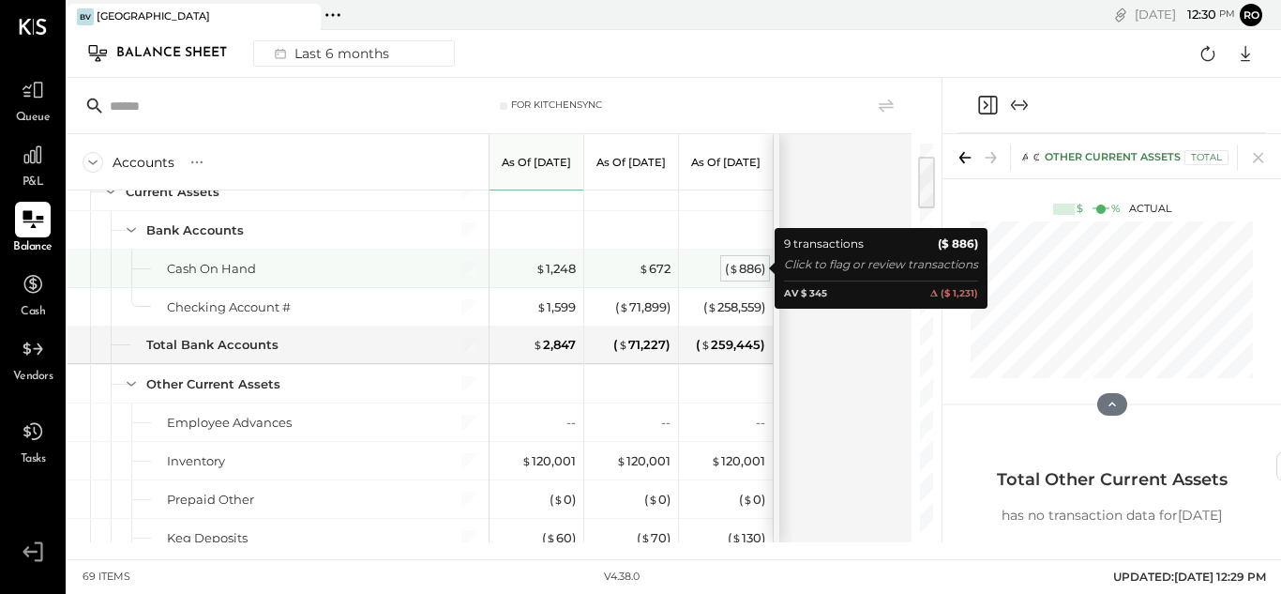
click at [747, 265] on div "( $ 886 )" at bounding box center [745, 269] width 40 height 18
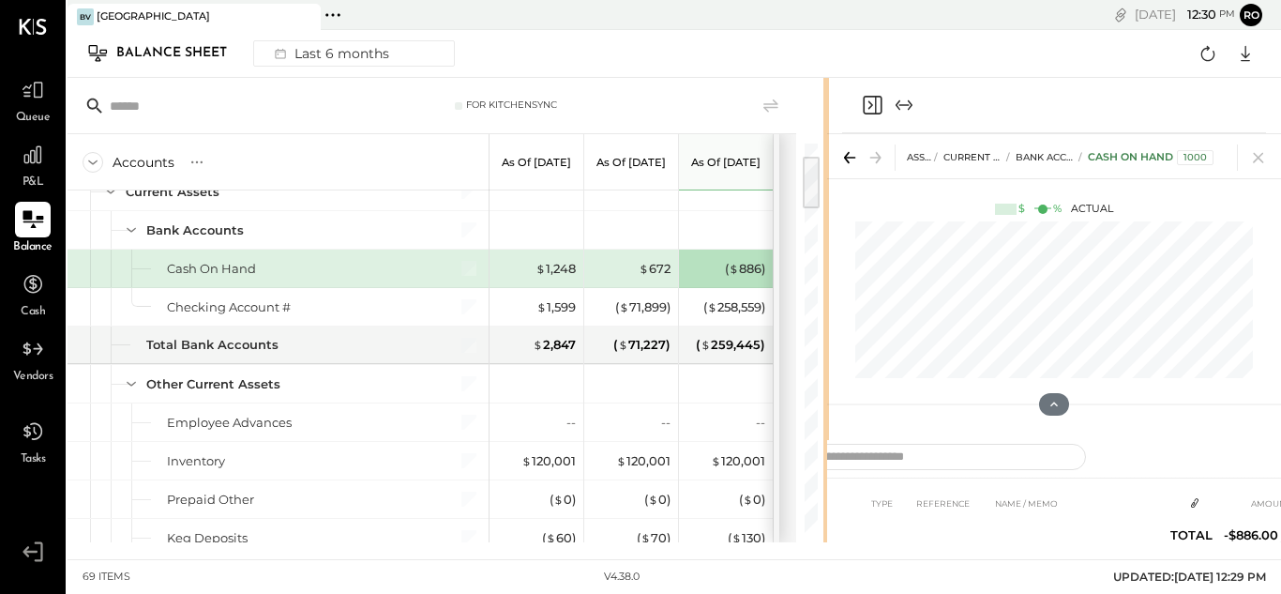
click at [877, 342] on div "For KitchenSync Accounts S GL As of Jul 31st 2025 As of Aug 31st 2025 As of Sep…" at bounding box center [675, 310] width 1214 height 464
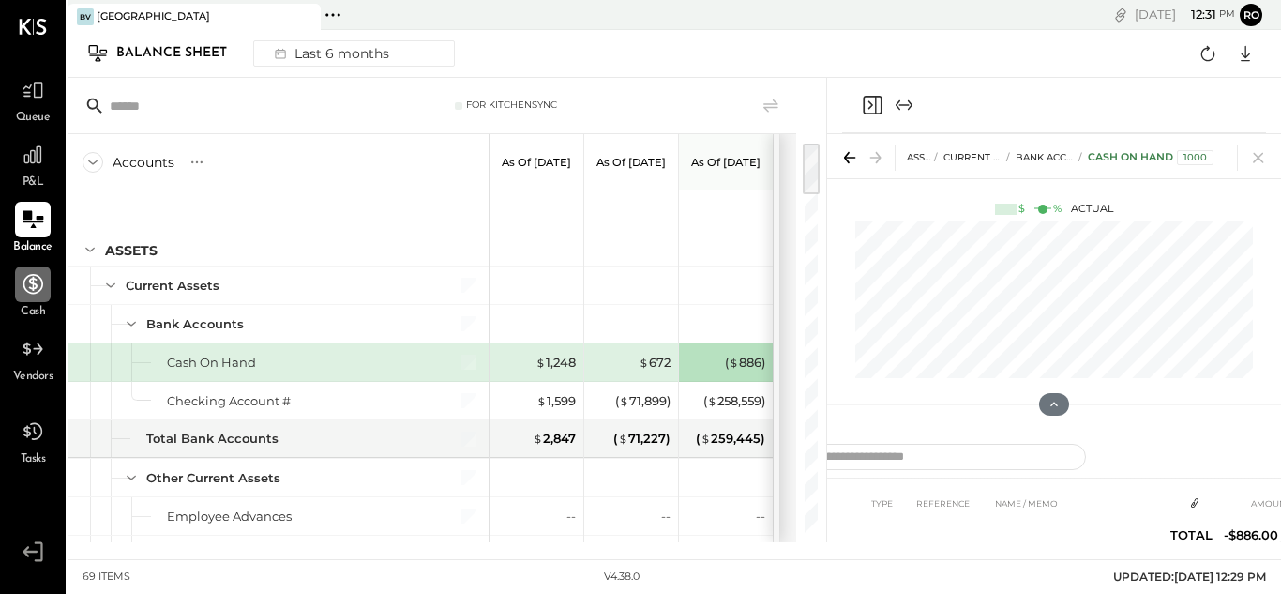
click at [30, 277] on icon at bounding box center [33, 284] width 24 height 24
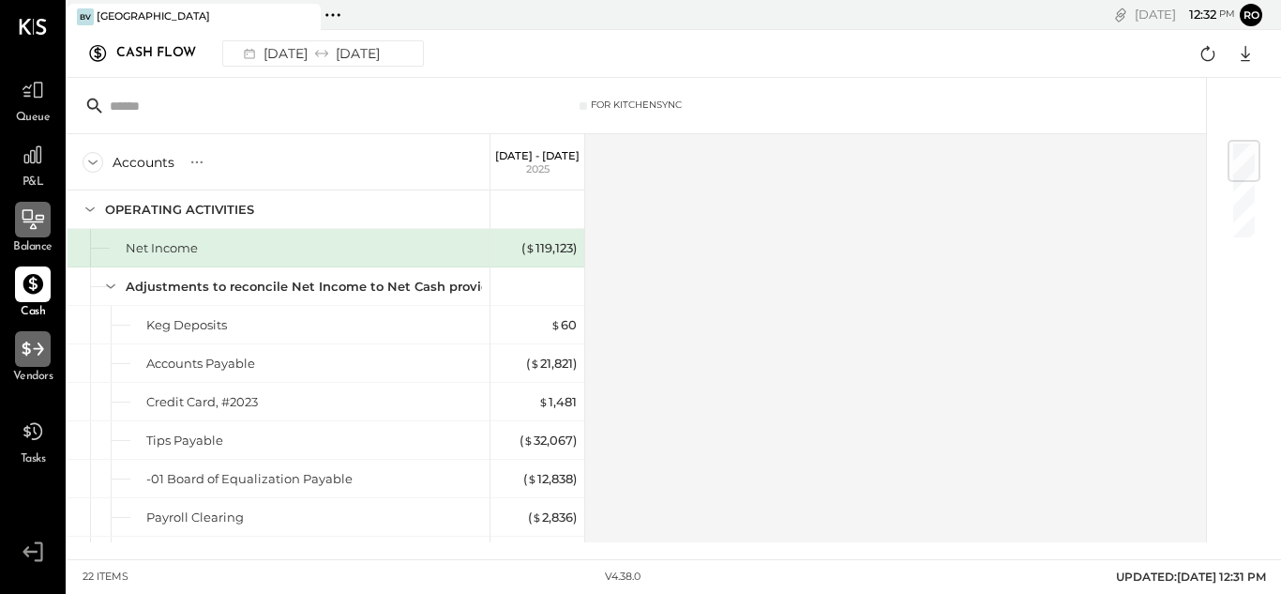
click at [38, 355] on icon at bounding box center [33, 348] width 22 height 14
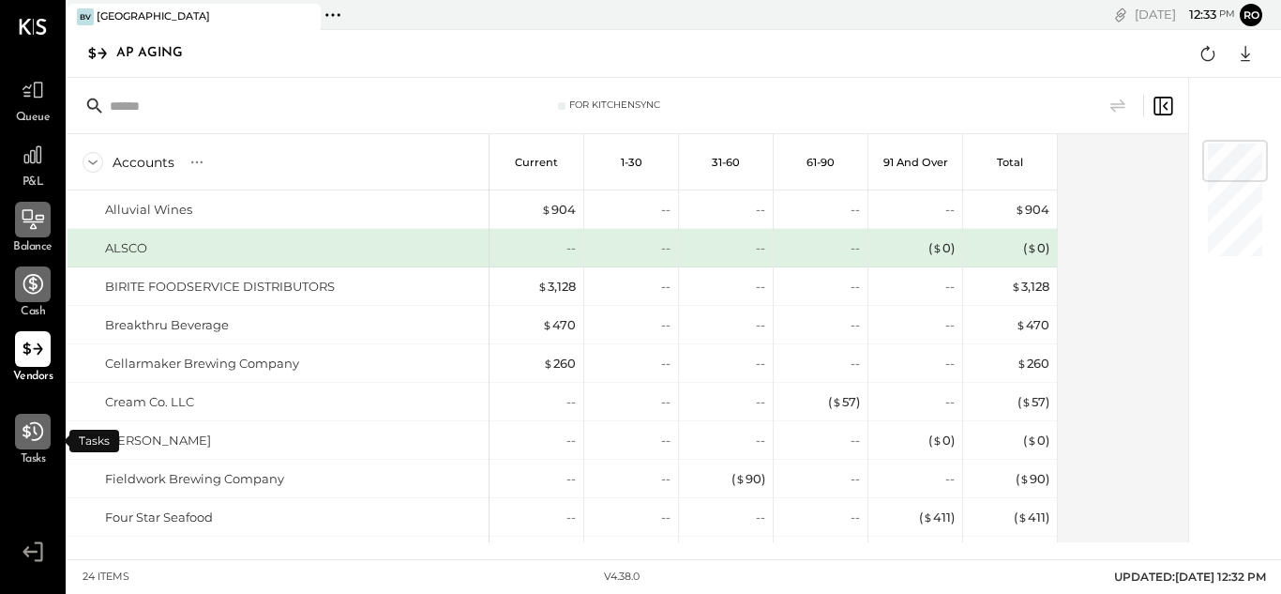
click at [37, 426] on icon at bounding box center [33, 431] width 24 height 24
